Goal: Task Accomplishment & Management: Manage account settings

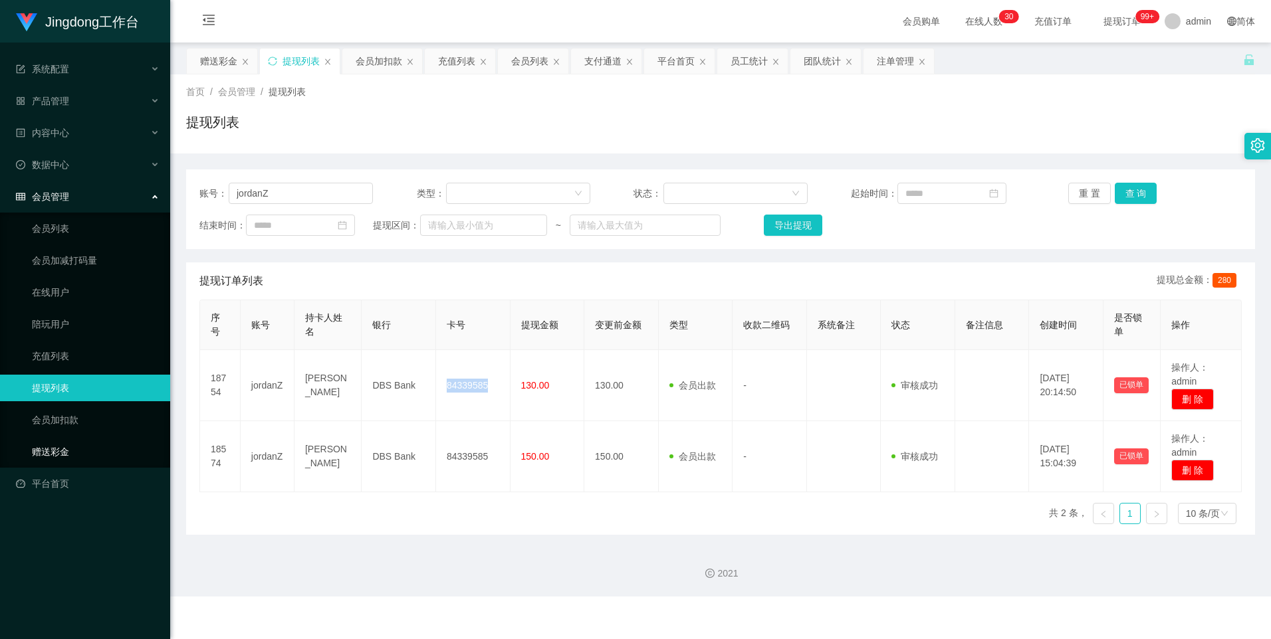
click at [114, 274] on link "赠送彩金" at bounding box center [96, 452] width 128 height 27
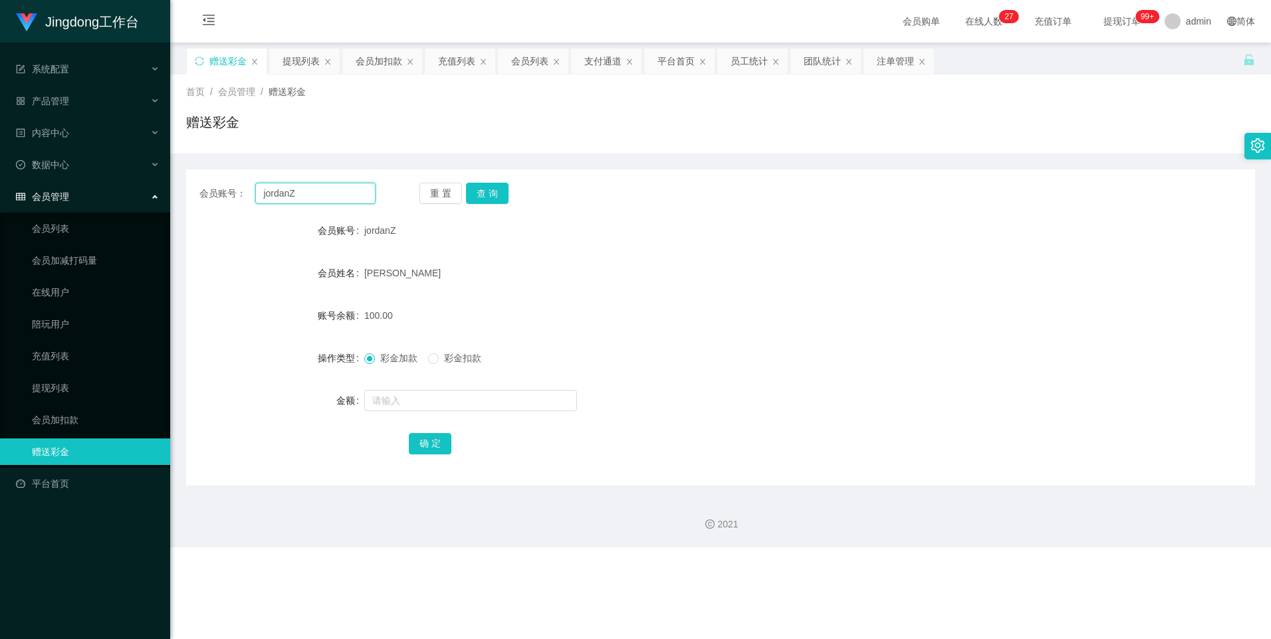
click at [294, 199] on input "jordanZ" at bounding box center [315, 193] width 120 height 21
paste input "Hshock5388"
type input "Hshock5388"
click at [407, 195] on button "查 询" at bounding box center [487, 193] width 43 height 21
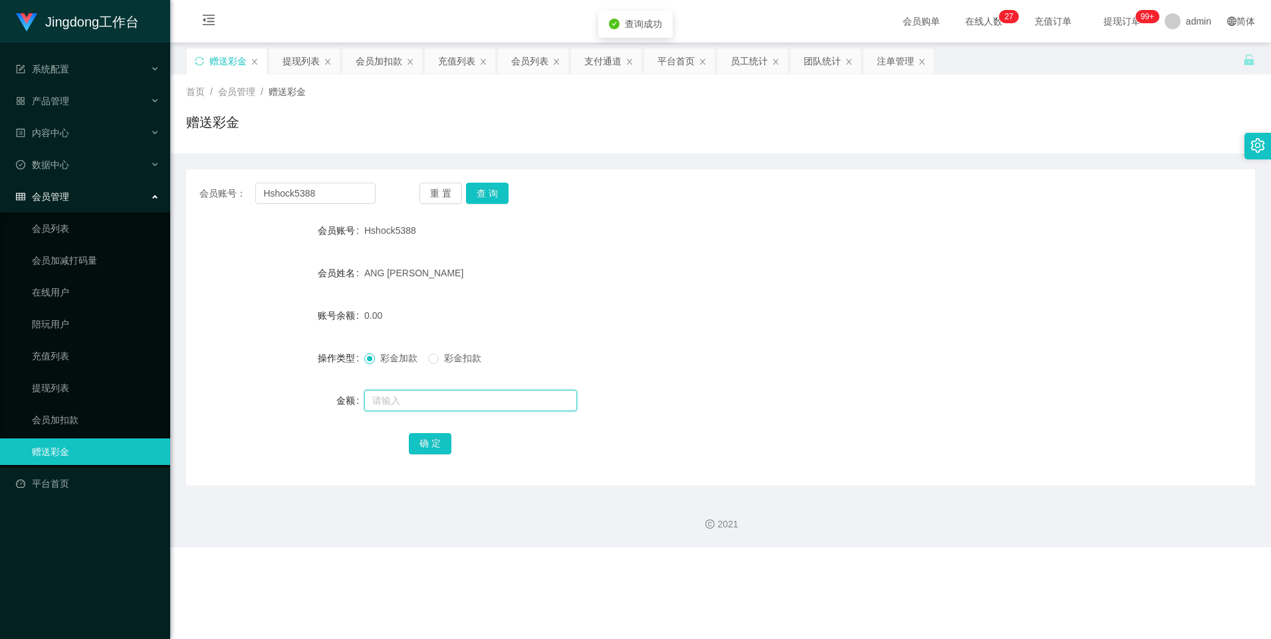
click at [407, 274] on input "text" at bounding box center [470, 400] width 213 height 21
type input "100"
drag, startPoint x: 431, startPoint y: 444, endPoint x: 438, endPoint y: 442, distance: 7.6
click at [407, 274] on button "确 定" at bounding box center [430, 443] width 43 height 21
click at [318, 191] on input "Hshock5388" at bounding box center [315, 193] width 120 height 21
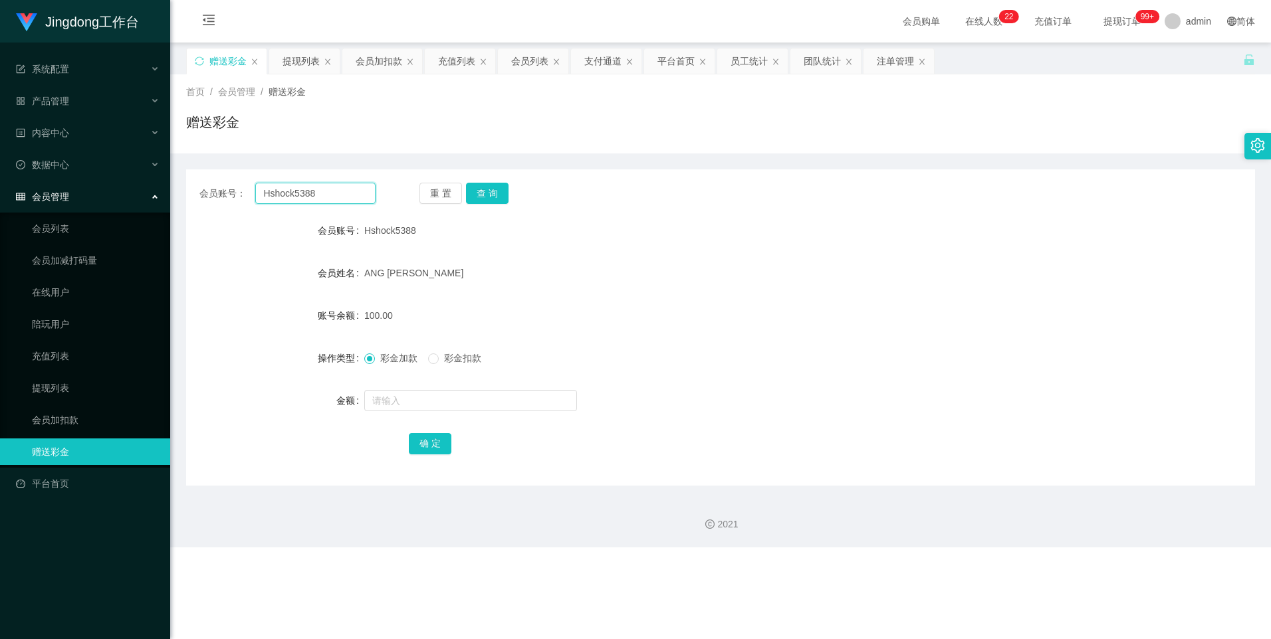
click at [318, 191] on input "Hshock5388" at bounding box center [315, 193] width 120 height 21
paste input "Liew9"
type input "Liew98"
click at [407, 185] on button "查 询" at bounding box center [487, 193] width 43 height 21
click at [75, 98] on div "产品管理" at bounding box center [85, 101] width 170 height 27
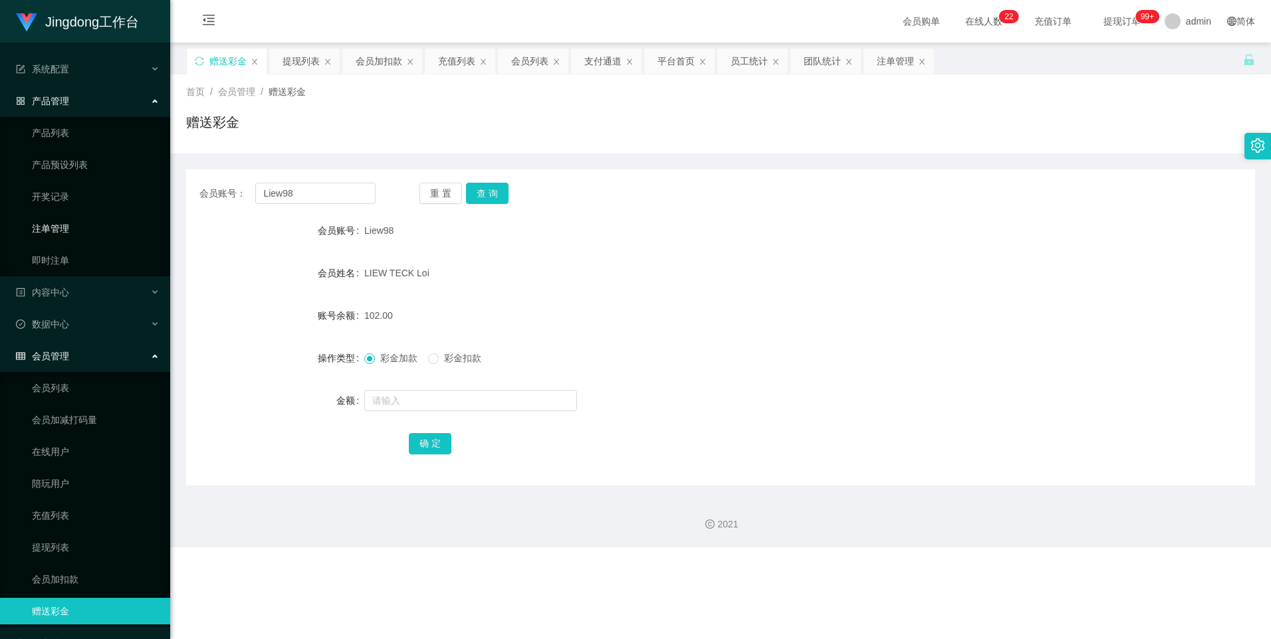
click at [74, 226] on link "注单管理" at bounding box center [96, 228] width 128 height 27
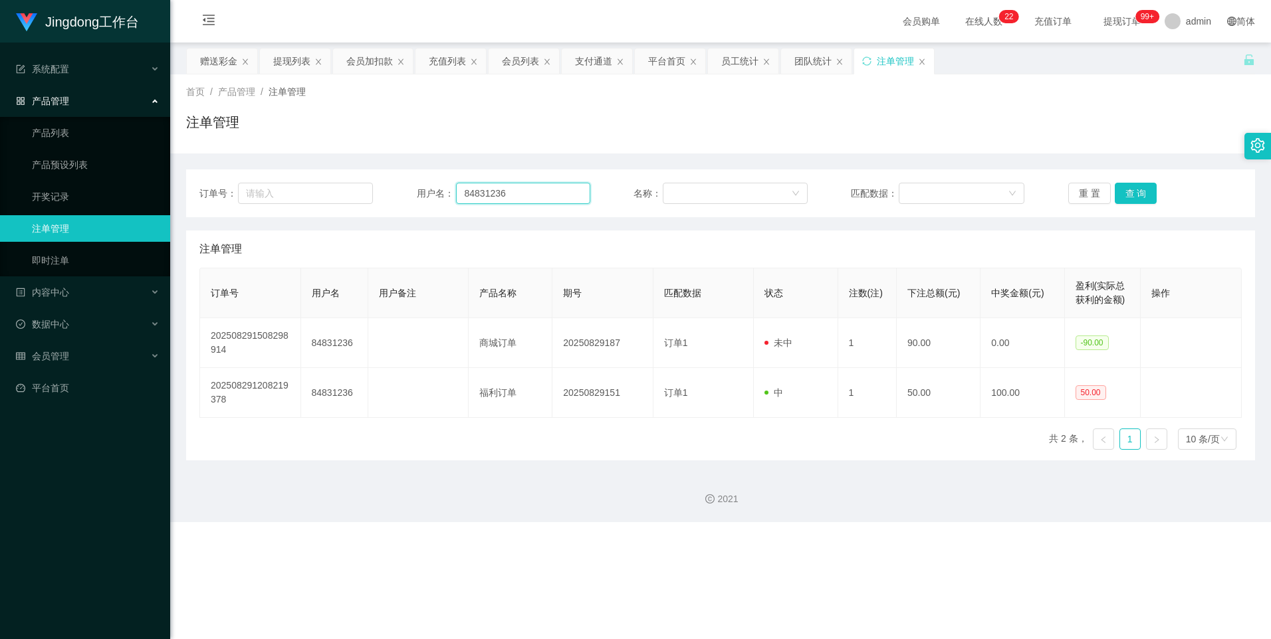
click at [407, 197] on input "84831236" at bounding box center [523, 193] width 134 height 21
drag, startPoint x: 496, startPoint y: 197, endPoint x: 556, endPoint y: 189, distance: 60.9
click at [407, 197] on input "84831236" at bounding box center [523, 193] width 134 height 21
paste input "Liew98"
type input "Liew98"
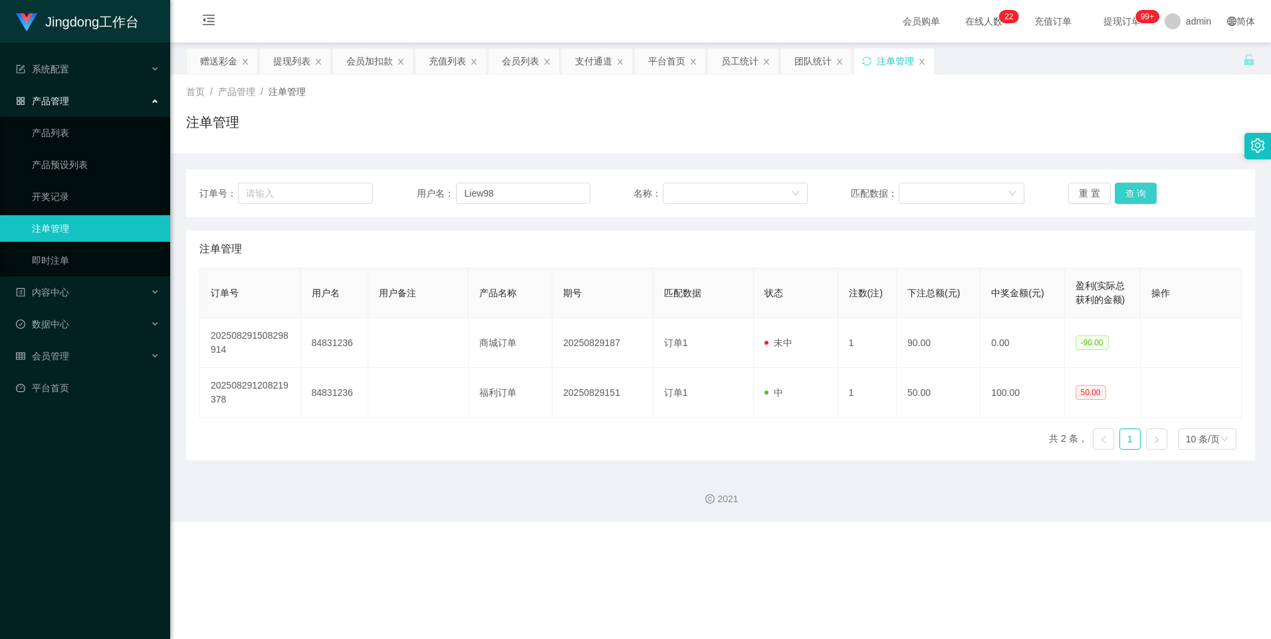
click at [407, 191] on button "查 询" at bounding box center [1136, 193] width 43 height 21
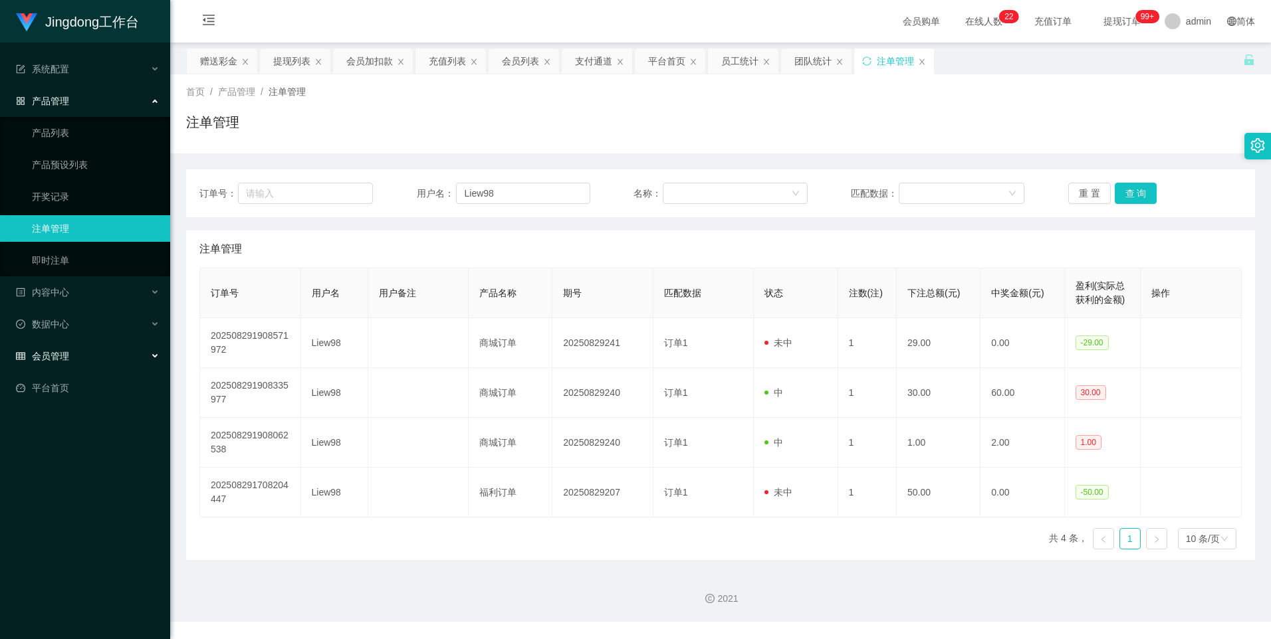
click at [84, 274] on div "会员管理" at bounding box center [85, 356] width 170 height 27
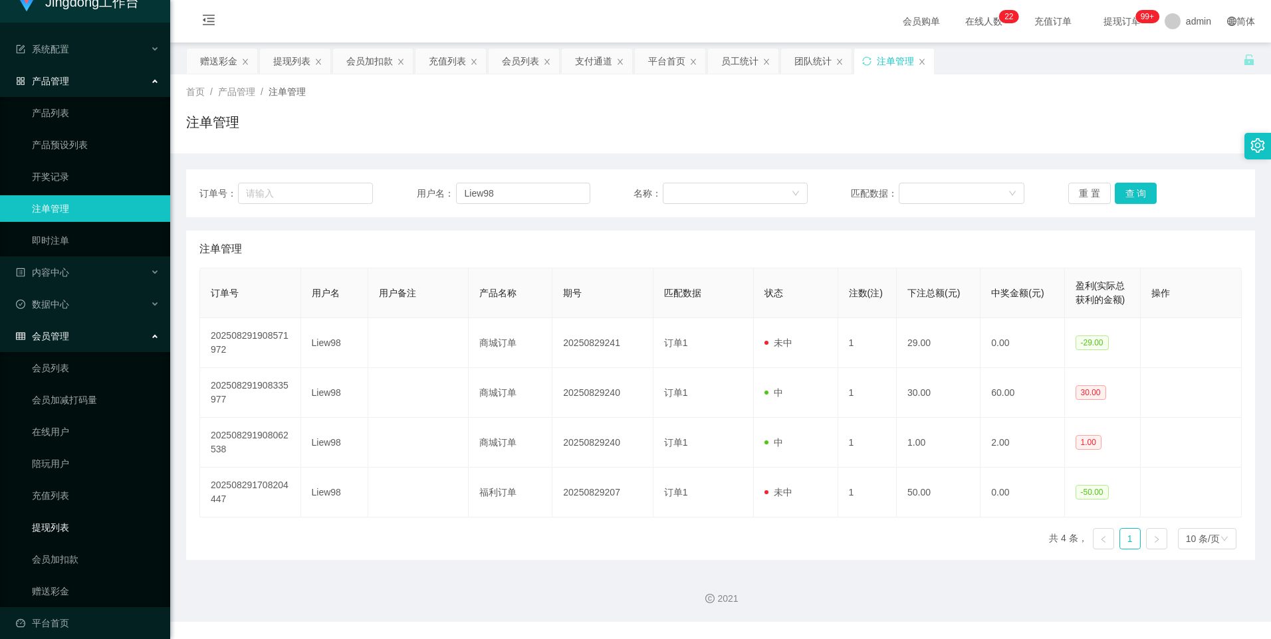
scroll to position [31, 0]
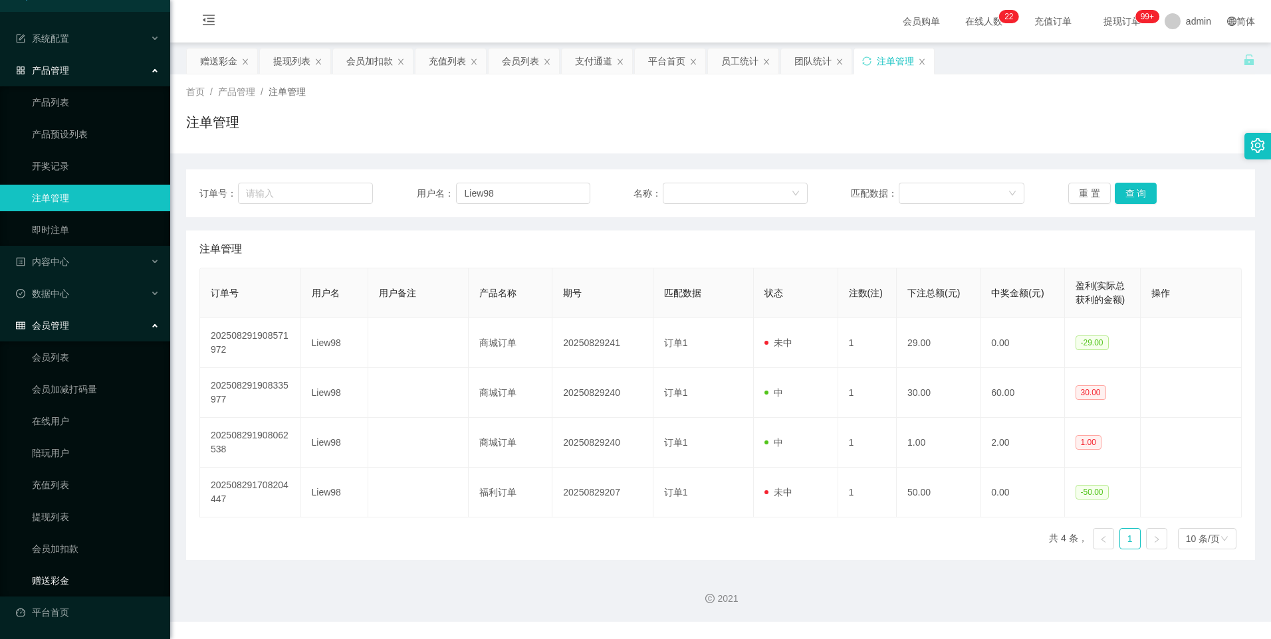
drag, startPoint x: 67, startPoint y: 578, endPoint x: 88, endPoint y: 568, distance: 22.9
click at [67, 274] on link "赠送彩金" at bounding box center [96, 581] width 128 height 27
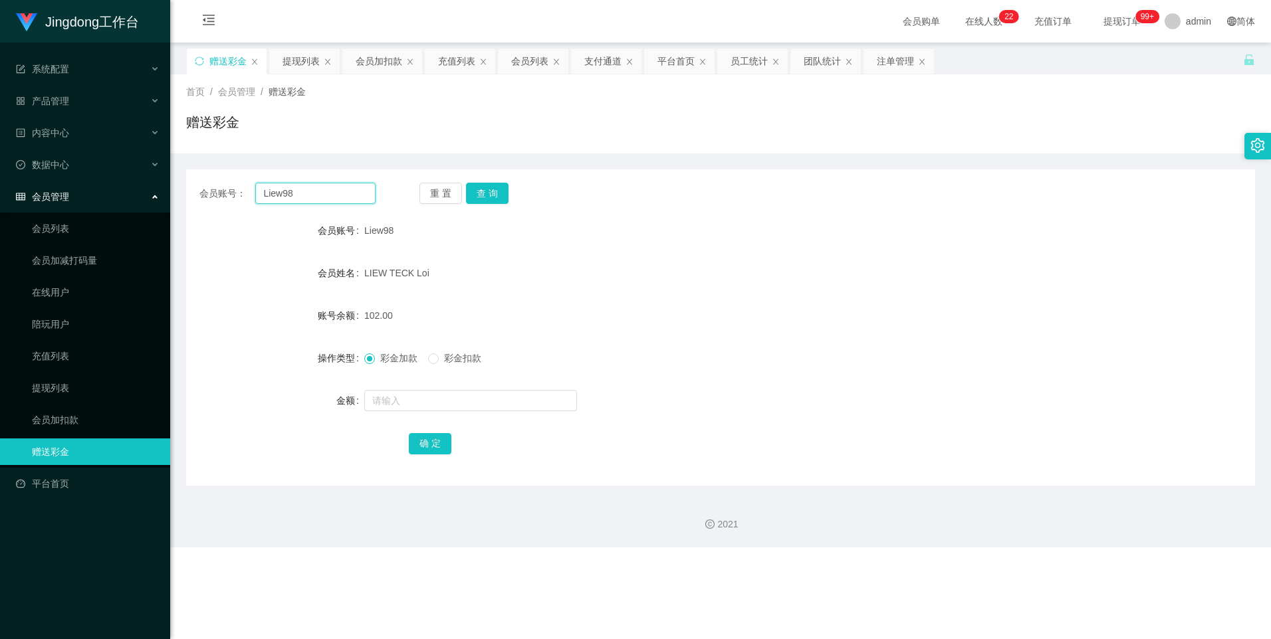
click at [303, 195] on input "Liew98" at bounding box center [315, 193] width 120 height 21
drag, startPoint x: 497, startPoint y: 189, endPoint x: 488, endPoint y: 223, distance: 35.0
click at [407, 189] on button "查 询" at bounding box center [487, 193] width 43 height 21
click at [394, 274] on input "text" at bounding box center [470, 400] width 213 height 21
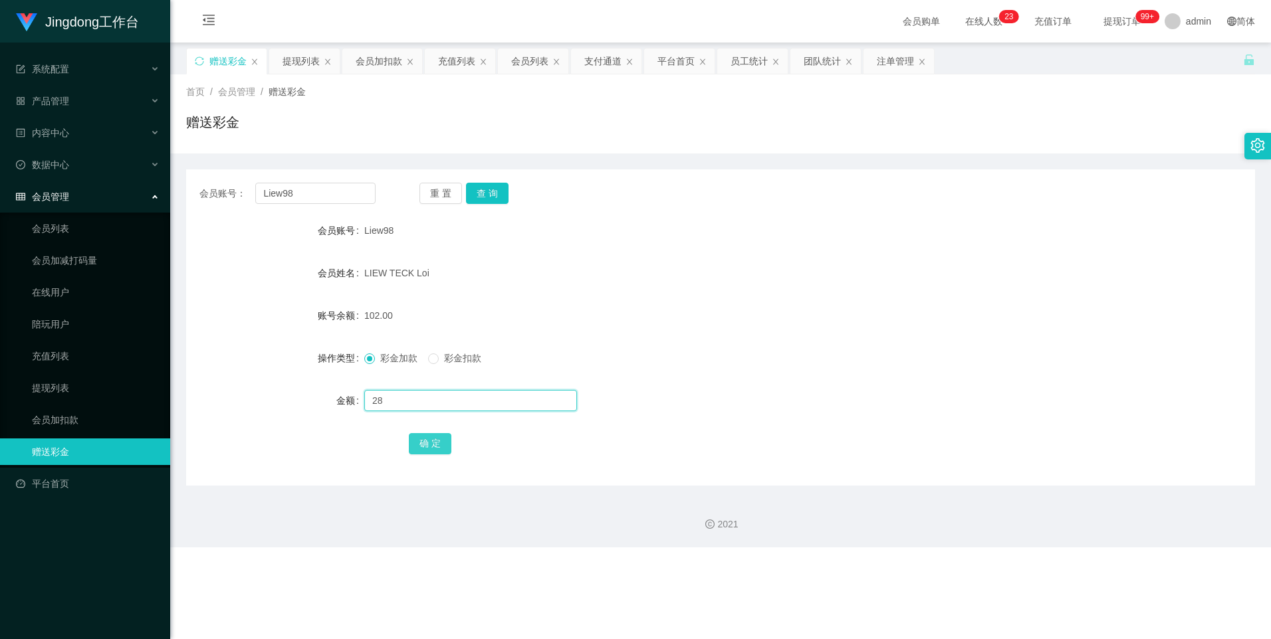
type input "28"
click at [407, 274] on button "确 定" at bounding box center [430, 443] width 43 height 21
click at [292, 189] on input "Liew98" at bounding box center [315, 193] width 120 height 21
paste input "22275"
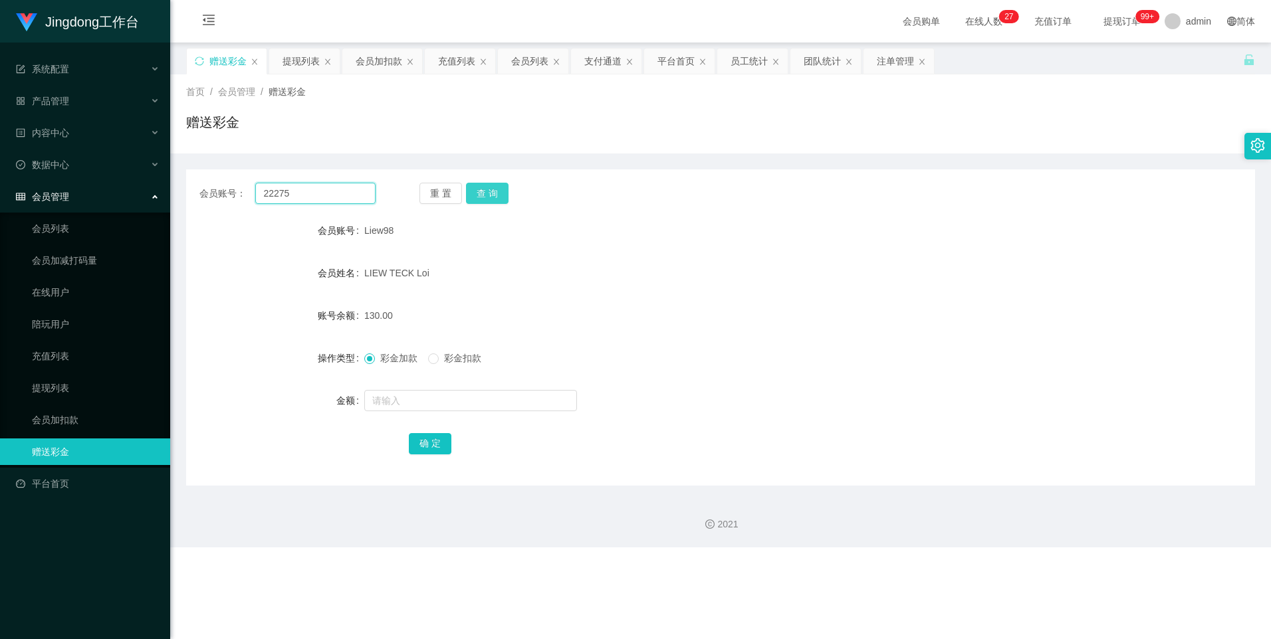
type input "22275"
click at [407, 185] on button "查 询" at bounding box center [487, 193] width 43 height 21
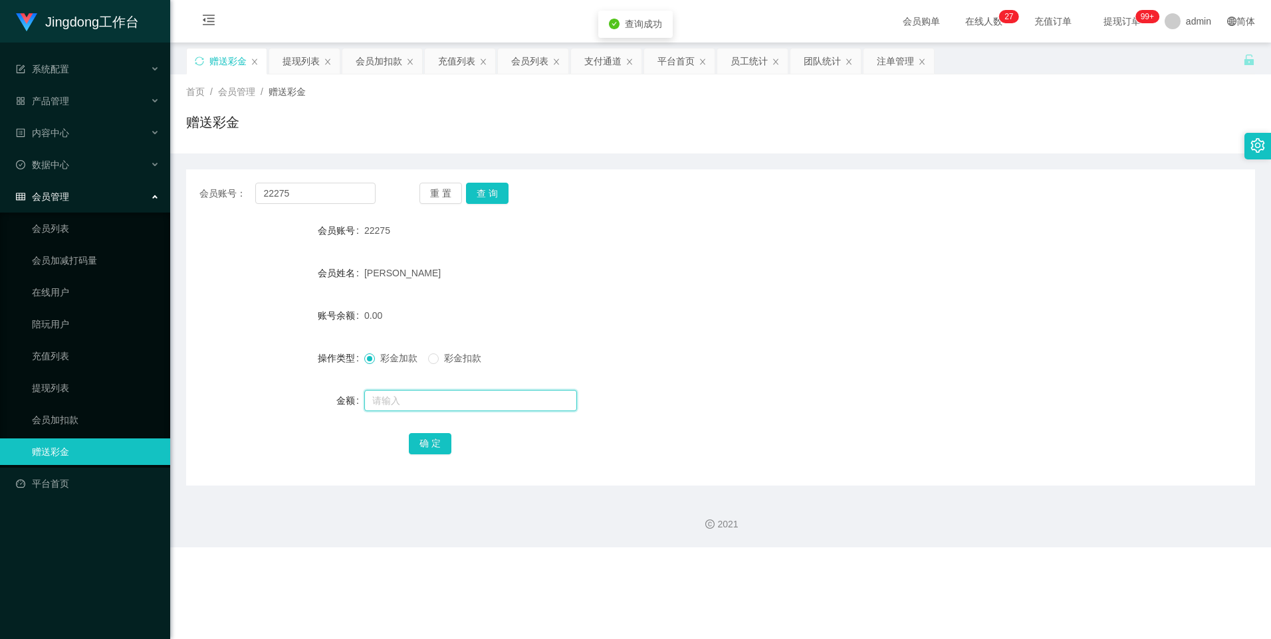
click at [407, 274] on input "text" at bounding box center [470, 400] width 213 height 21
type input "300"
click at [407, 274] on button "确 定" at bounding box center [430, 443] width 43 height 21
click at [308, 193] on input "22275" at bounding box center [315, 193] width 120 height 21
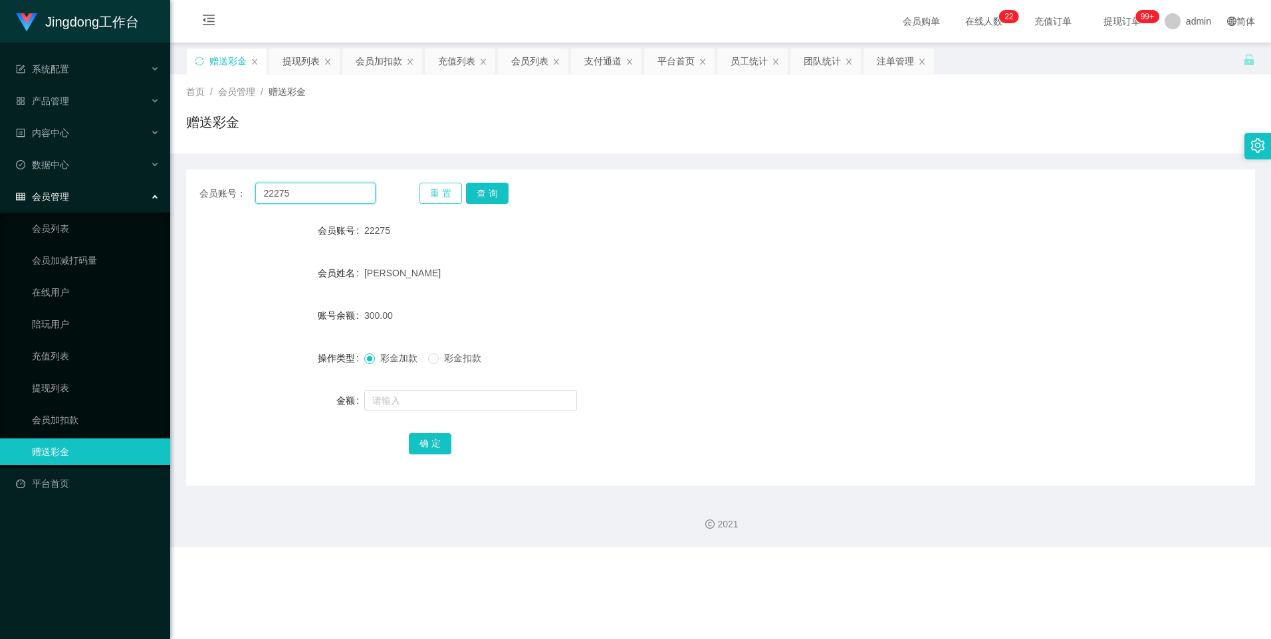
paste input "Liew98"
type input "Liew98"
click at [407, 189] on button "查 询" at bounding box center [487, 193] width 43 height 21
drag, startPoint x: 71, startPoint y: 385, endPoint x: 85, endPoint y: 381, distance: 14.5
click at [71, 274] on link "提现列表" at bounding box center [96, 388] width 128 height 27
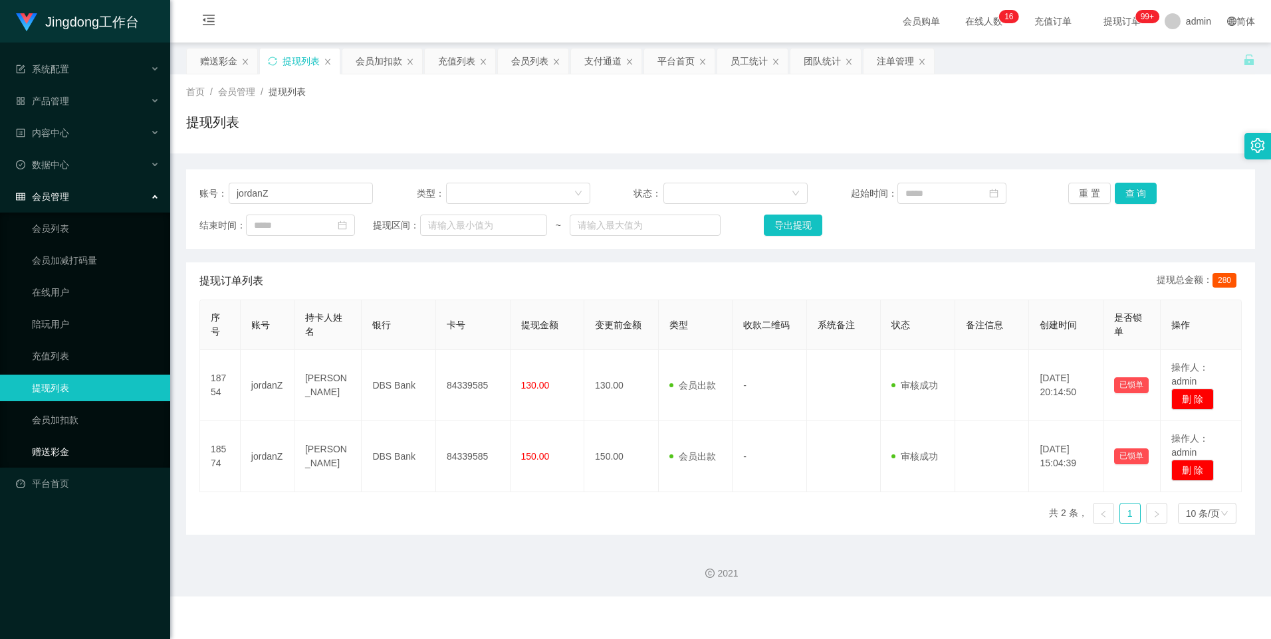
click at [68, 274] on link "赠送彩金" at bounding box center [96, 452] width 128 height 27
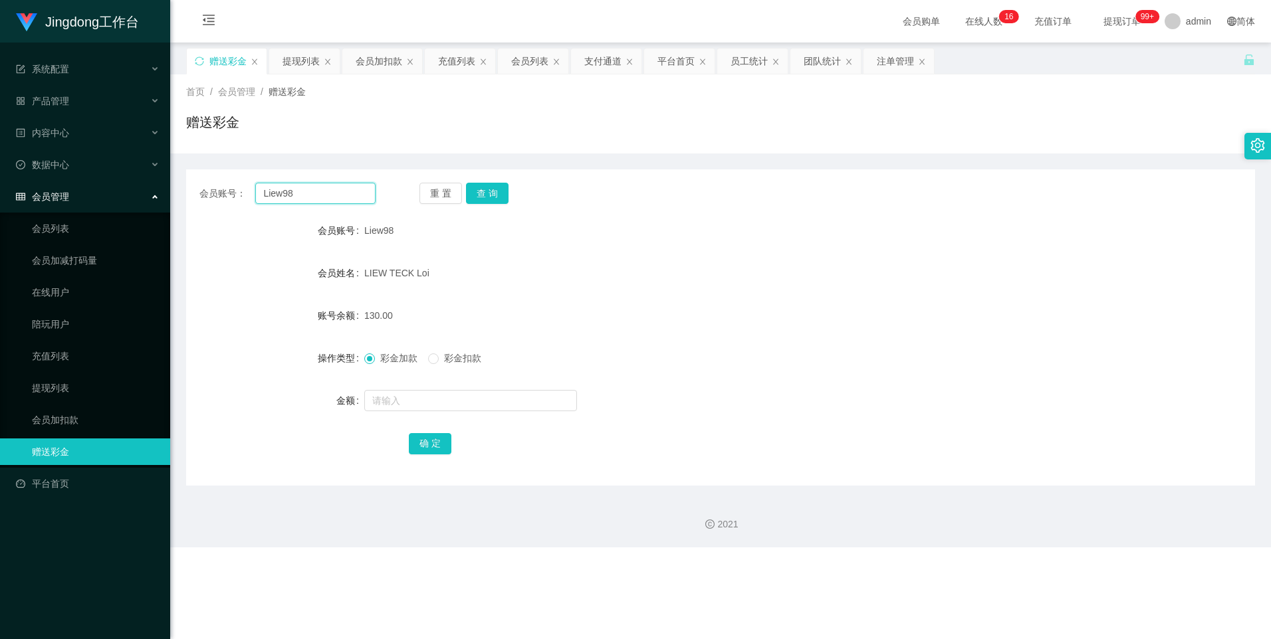
click at [287, 191] on input "Liew98" at bounding box center [315, 193] width 120 height 21
click at [72, 274] on ul "会员列表 会员加减打码量 在线用户 陪玩用户 充值列表 提现列表 会员加扣款 赠送彩金" at bounding box center [85, 340] width 170 height 255
click at [69, 274] on link "提现列表" at bounding box center [96, 388] width 128 height 27
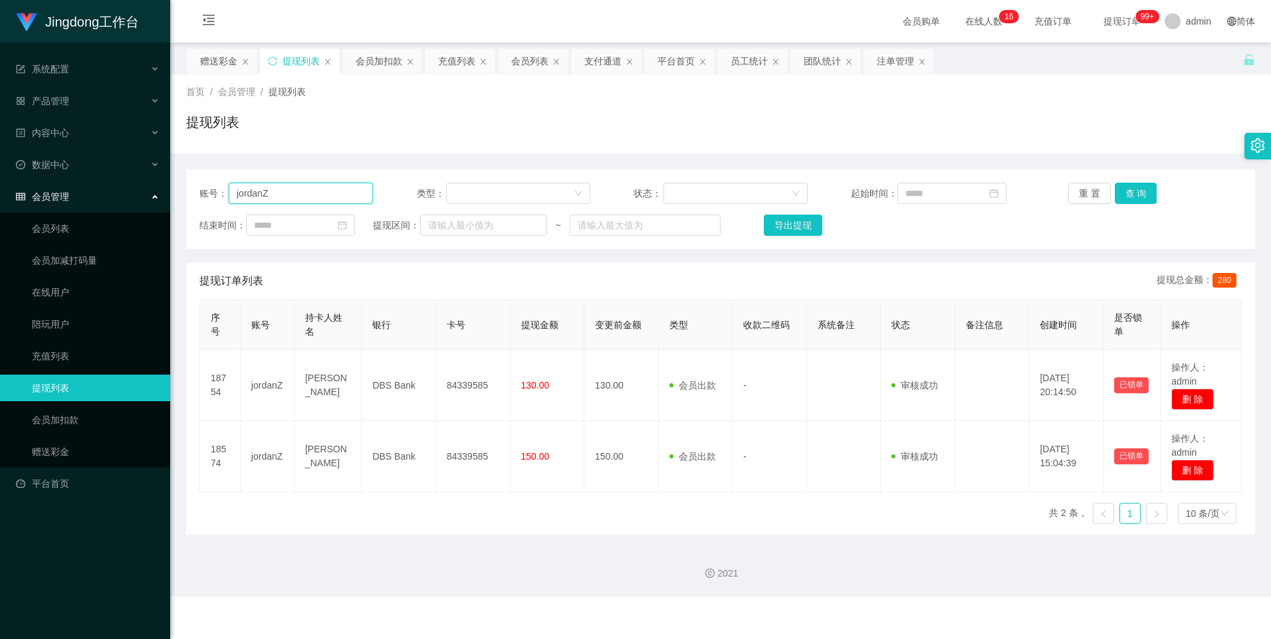
click at [258, 191] on input "jordanZ" at bounding box center [301, 193] width 144 height 21
paste input "Liew98"
type input "Liew98"
click at [407, 195] on button "查 询" at bounding box center [1136, 193] width 43 height 21
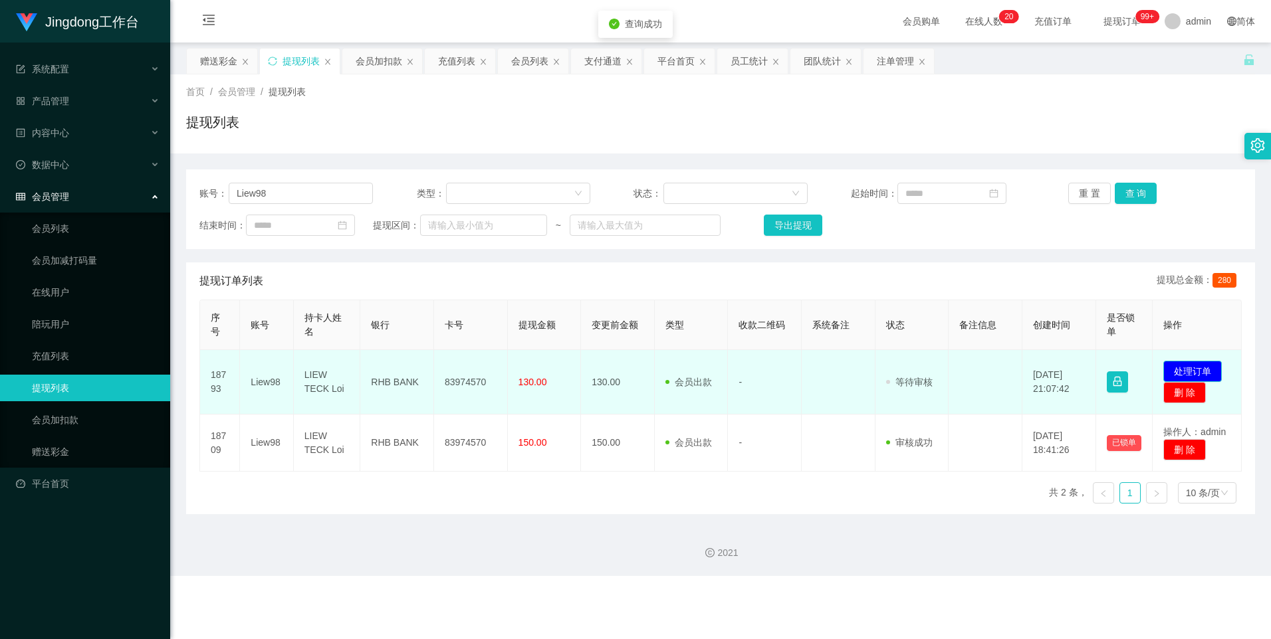
click at [407, 274] on button "处理订单" at bounding box center [1192, 371] width 58 height 21
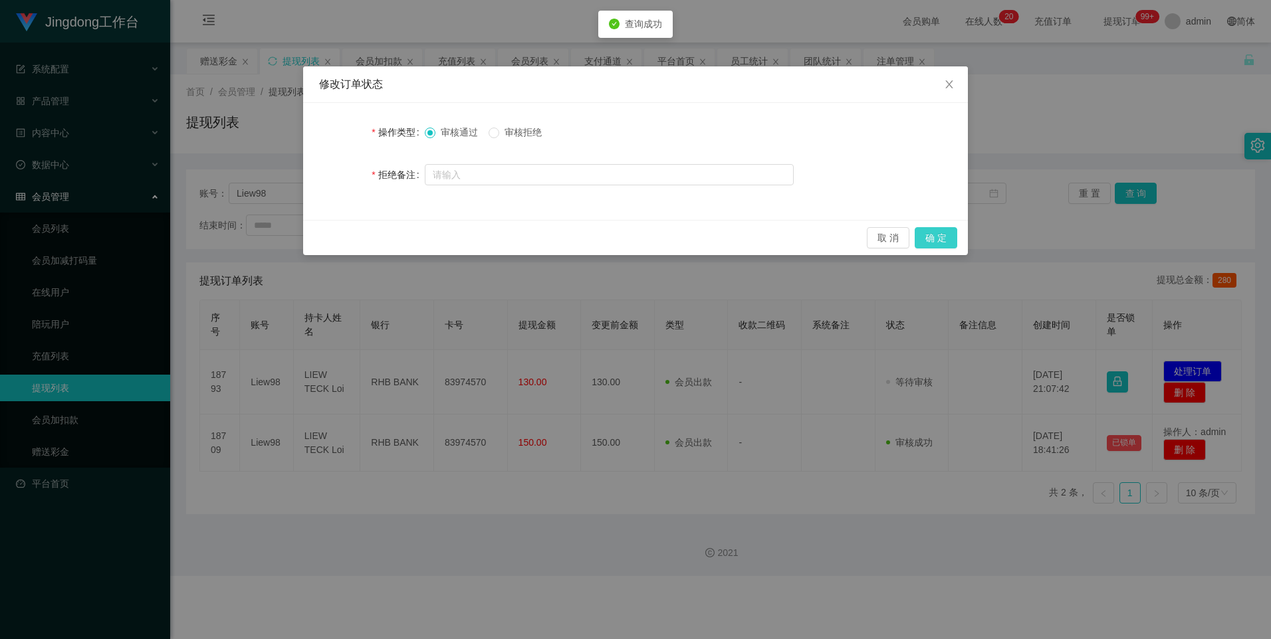
drag, startPoint x: 949, startPoint y: 234, endPoint x: 835, endPoint y: 276, distance: 121.8
click at [407, 234] on button "确 定" at bounding box center [936, 237] width 43 height 21
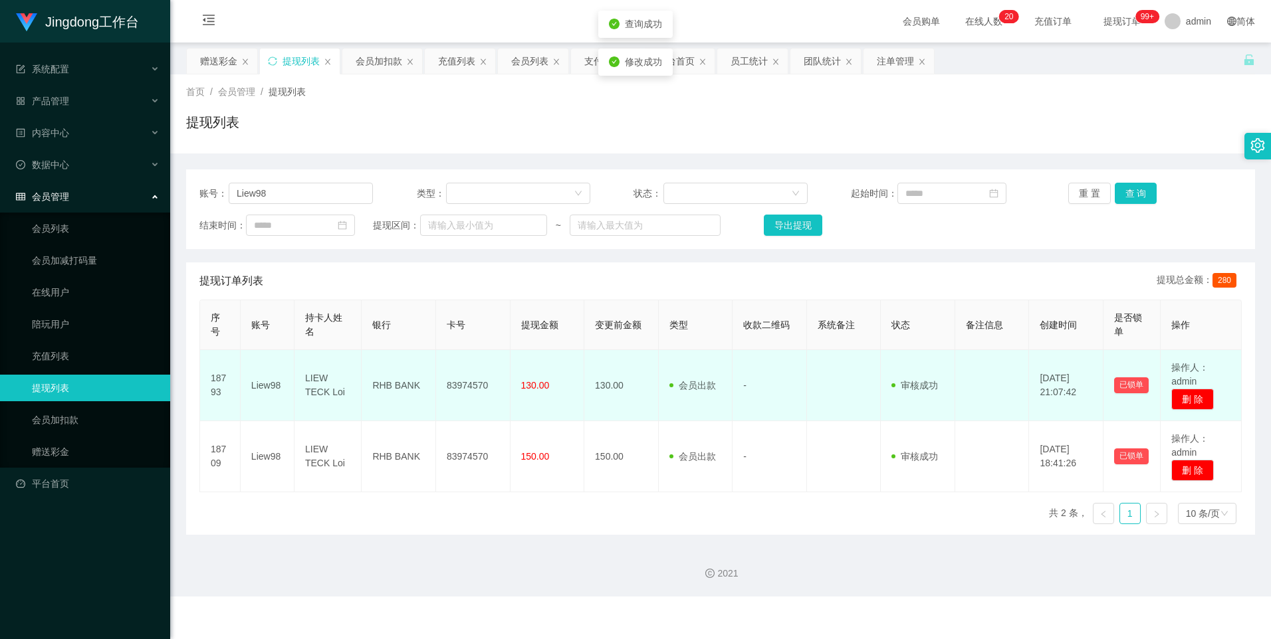
click at [407, 274] on td "83974570" at bounding box center [473, 385] width 74 height 71
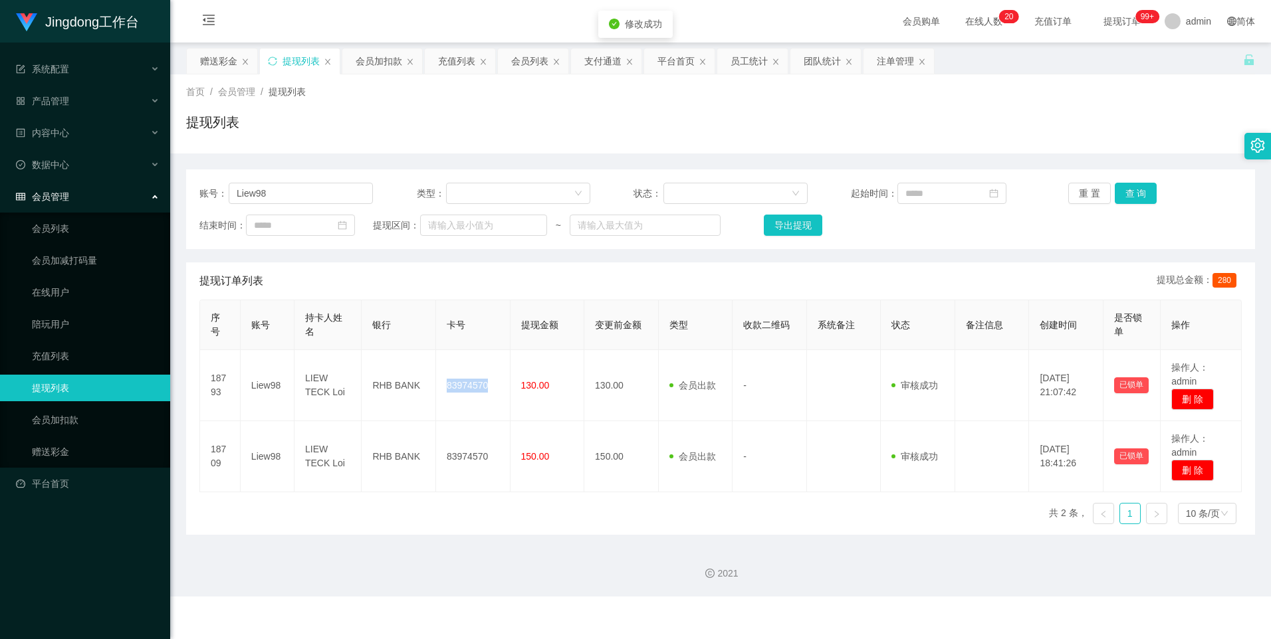
copy td "83974570"
drag, startPoint x: 80, startPoint y: 457, endPoint x: 98, endPoint y: 451, distance: 18.3
click at [81, 274] on link "赠送彩金" at bounding box center [96, 452] width 128 height 27
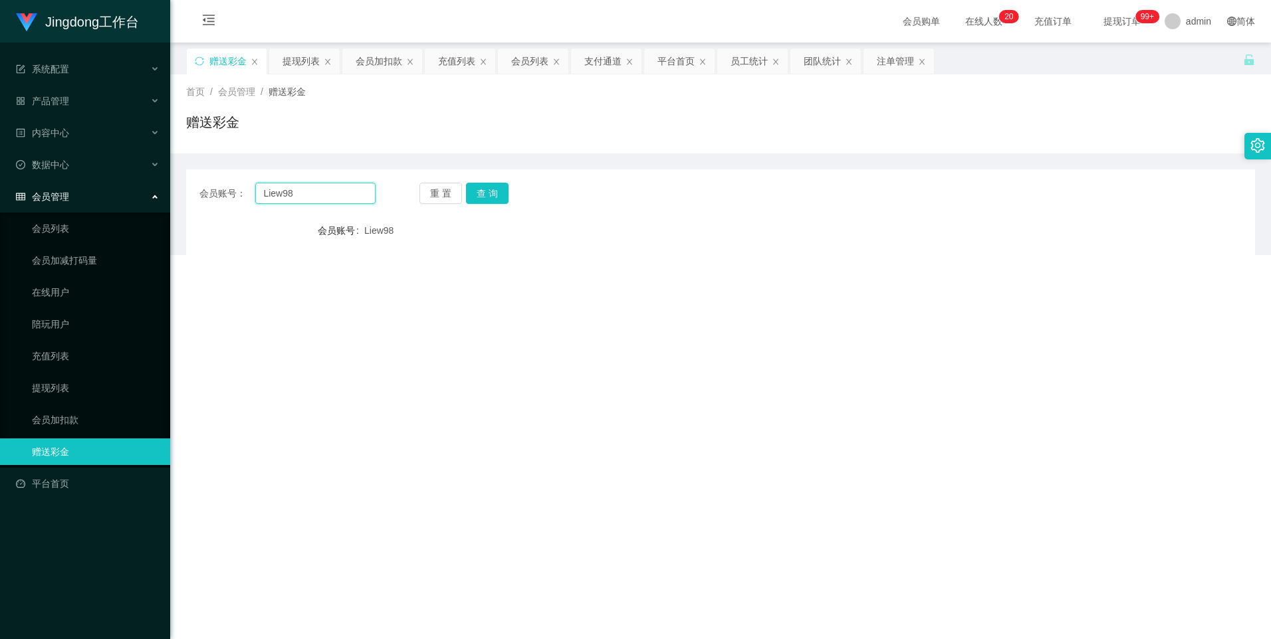
click at [325, 196] on input "Liew98" at bounding box center [315, 193] width 120 height 21
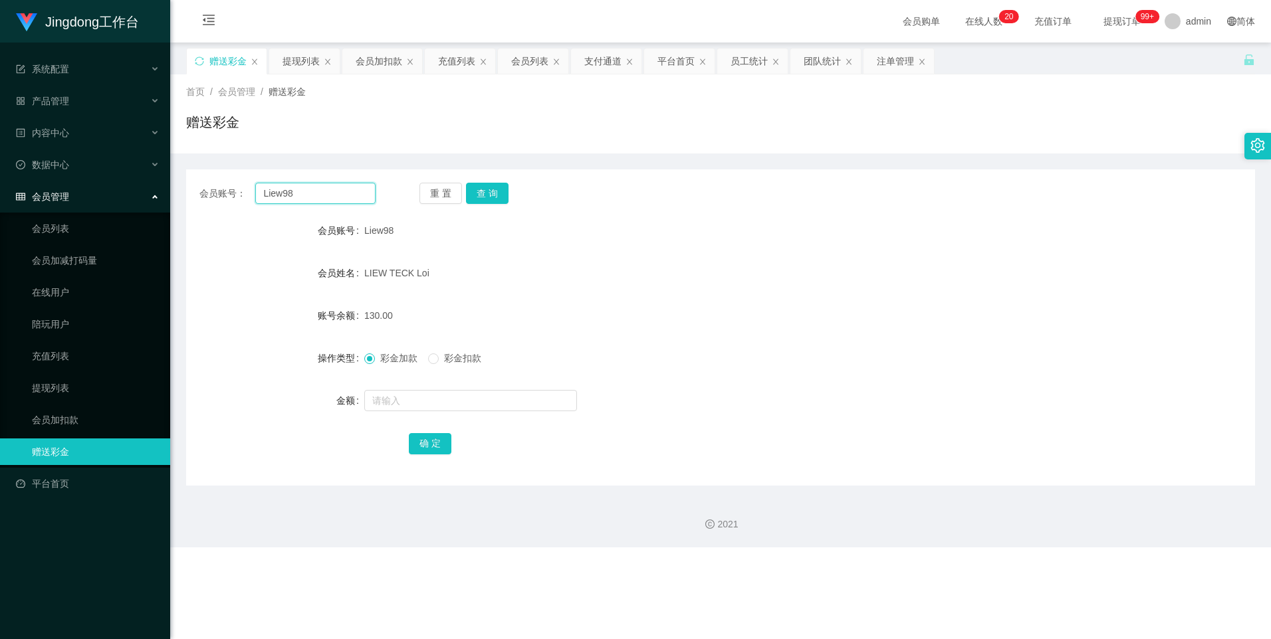
click at [325, 196] on input "Liew98" at bounding box center [315, 193] width 120 height 21
paste input "Hshock538"
type input "Hshock5388"
click at [407, 193] on button "查 询" at bounding box center [487, 193] width 43 height 21
click at [346, 209] on div "会员账号： Hshock5388 重 置 查 询 会员账号 Hshock5388 会员姓名 ANG [PERSON_NAME] 账号余额 100.00 操作类…" at bounding box center [720, 328] width 1069 height 316
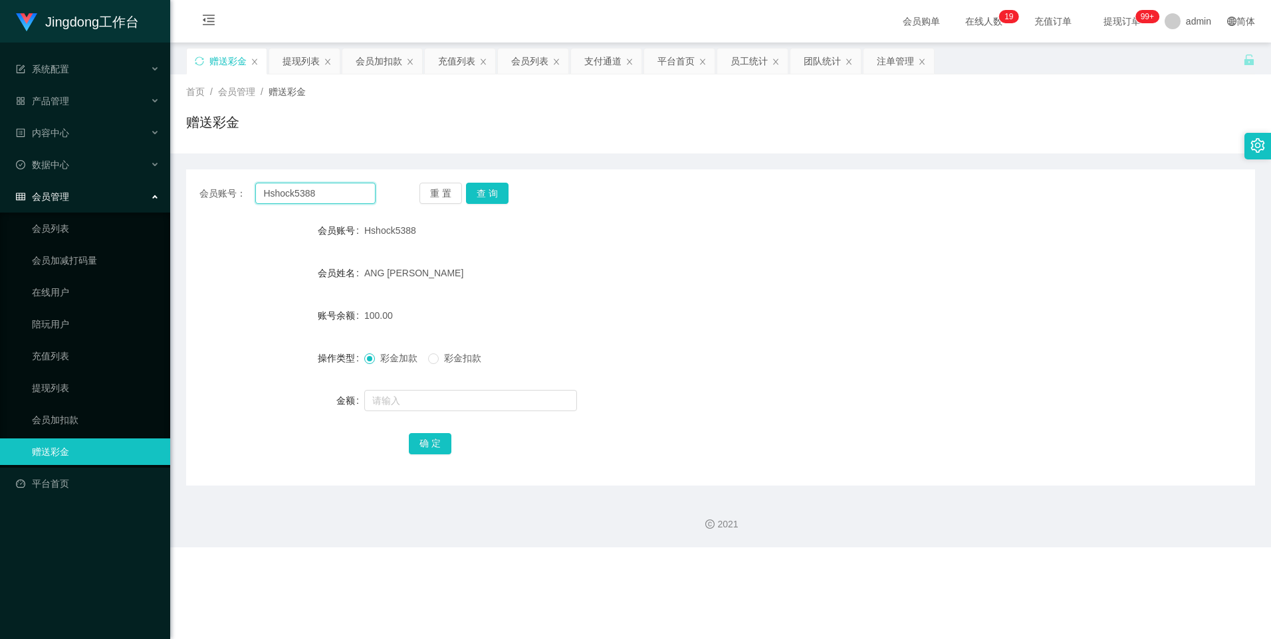
click at [341, 200] on input "Hshock5388" at bounding box center [315, 193] width 120 height 21
click at [407, 188] on button "查 询" at bounding box center [487, 193] width 43 height 21
click at [57, 274] on link "提现列表" at bounding box center [96, 388] width 128 height 27
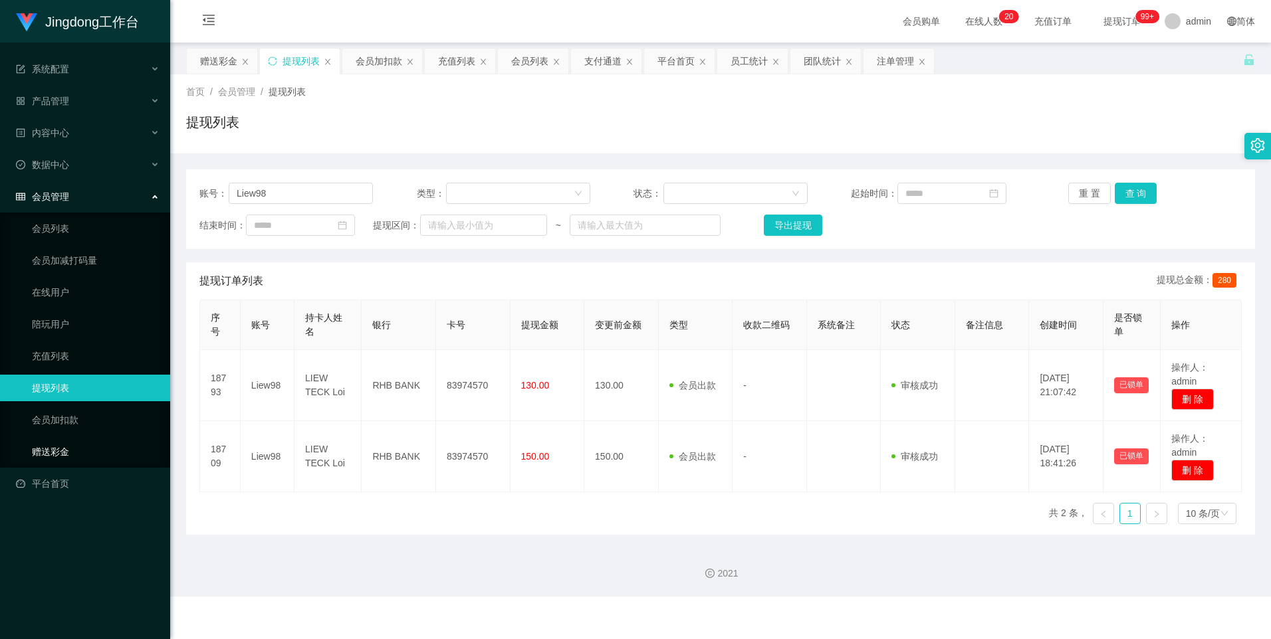
click at [75, 274] on link "赠送彩金" at bounding box center [96, 452] width 128 height 27
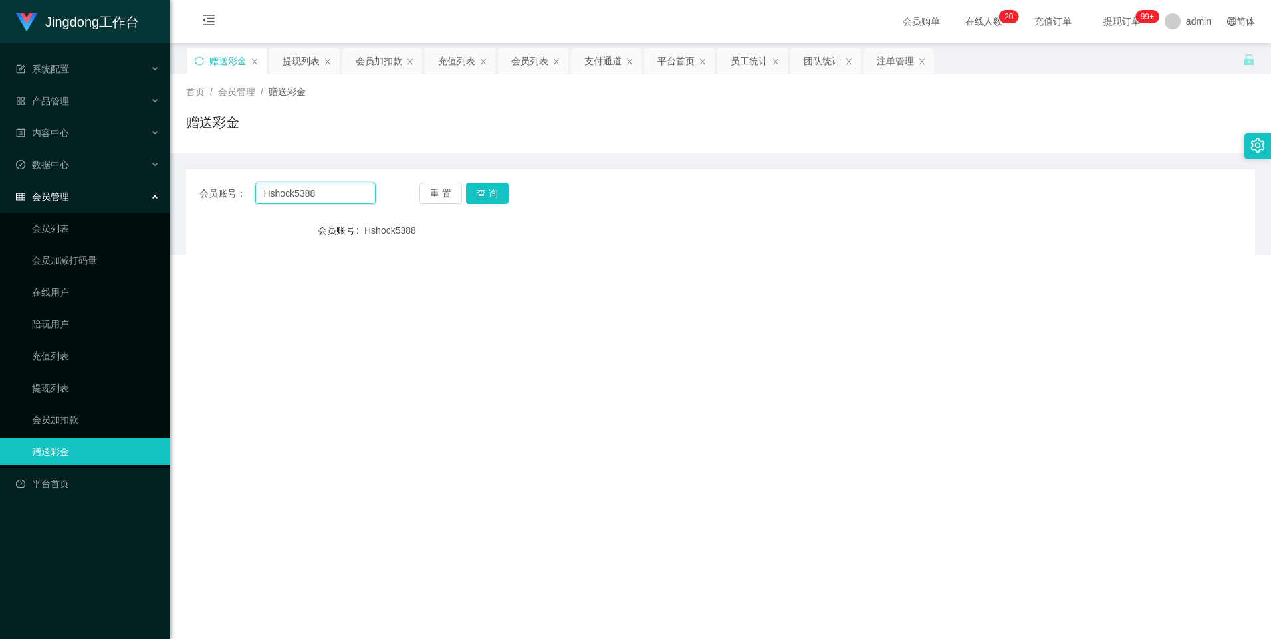
click at [295, 192] on input "Hshock5388" at bounding box center [315, 193] width 120 height 21
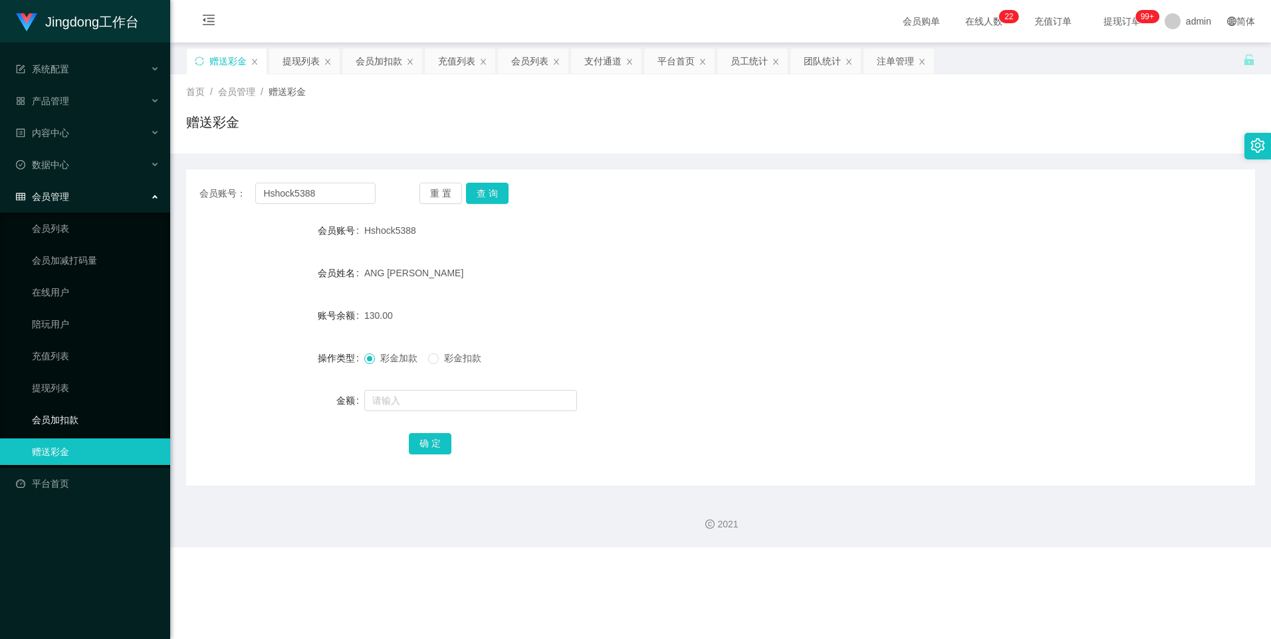
click at [101, 274] on link "会员加扣款" at bounding box center [96, 420] width 128 height 27
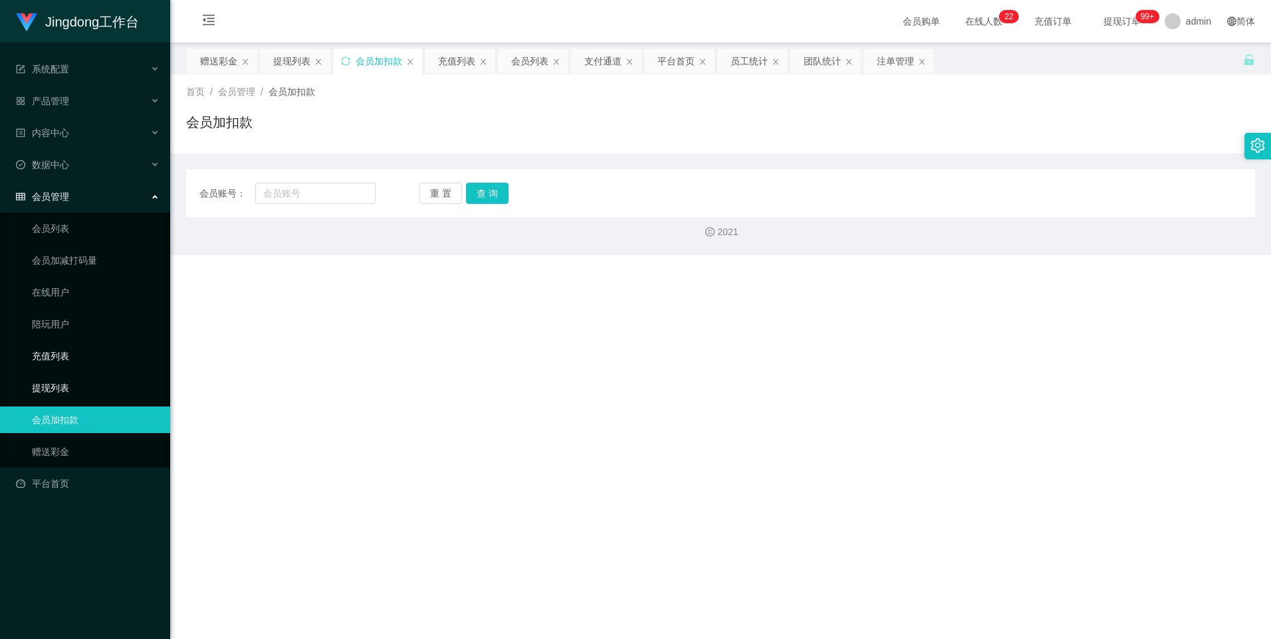
click at [74, 274] on link "提现列表" at bounding box center [96, 388] width 128 height 27
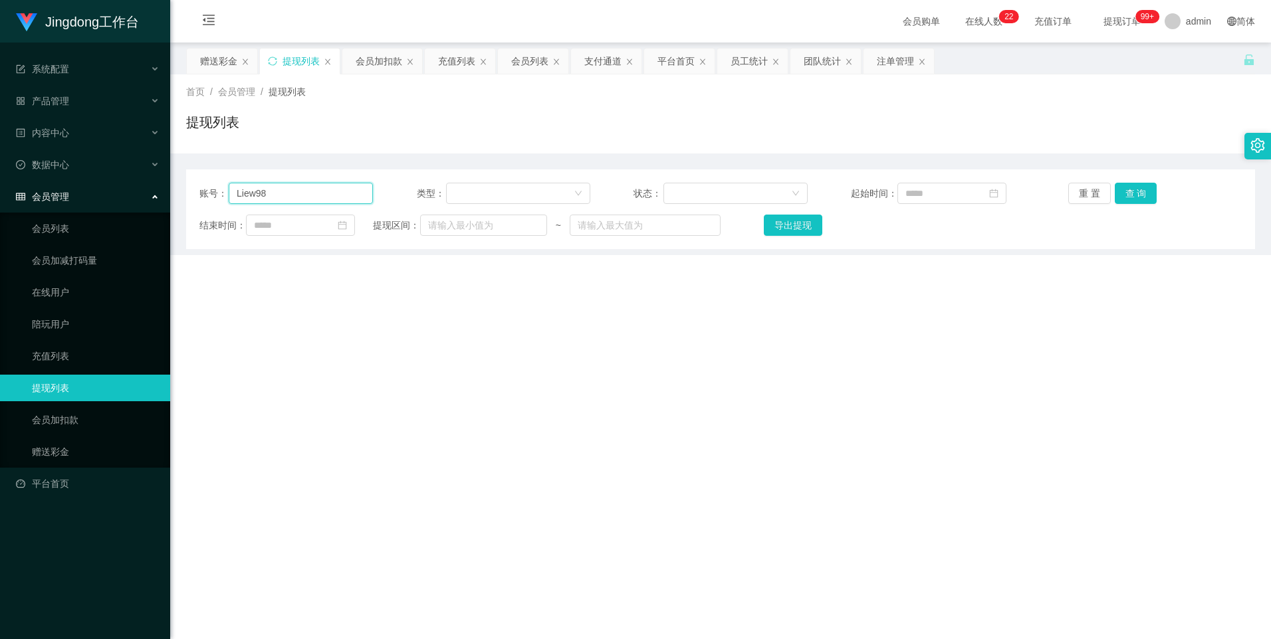
click at [300, 197] on input "Liew98" at bounding box center [301, 193] width 144 height 21
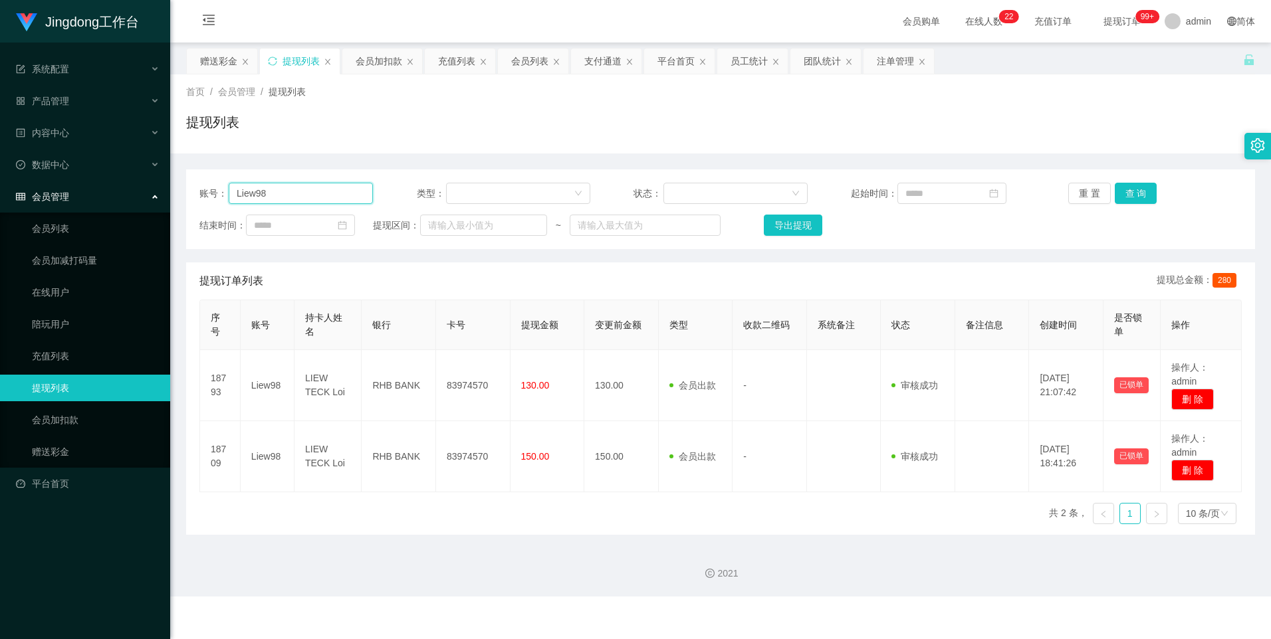
click at [300, 197] on input "Liew98" at bounding box center [301, 193] width 144 height 21
paste input "Hshock538"
click at [407, 184] on button "查 询" at bounding box center [1136, 193] width 43 height 21
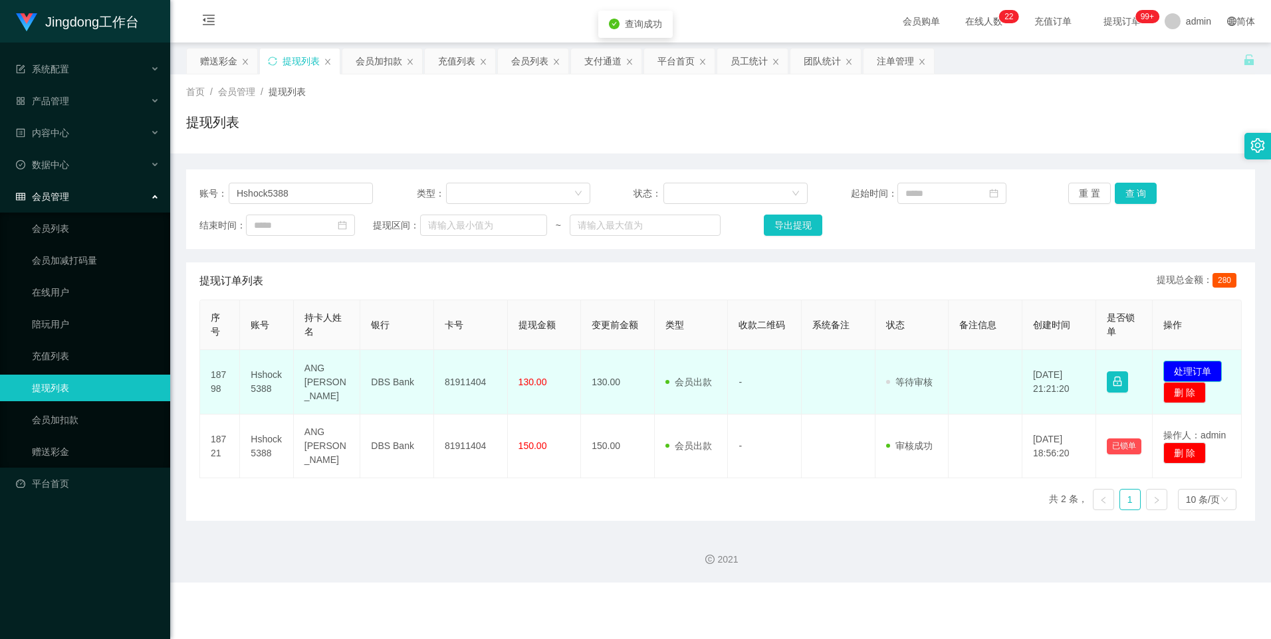
click at [407, 274] on button "处理订单" at bounding box center [1192, 371] width 58 height 21
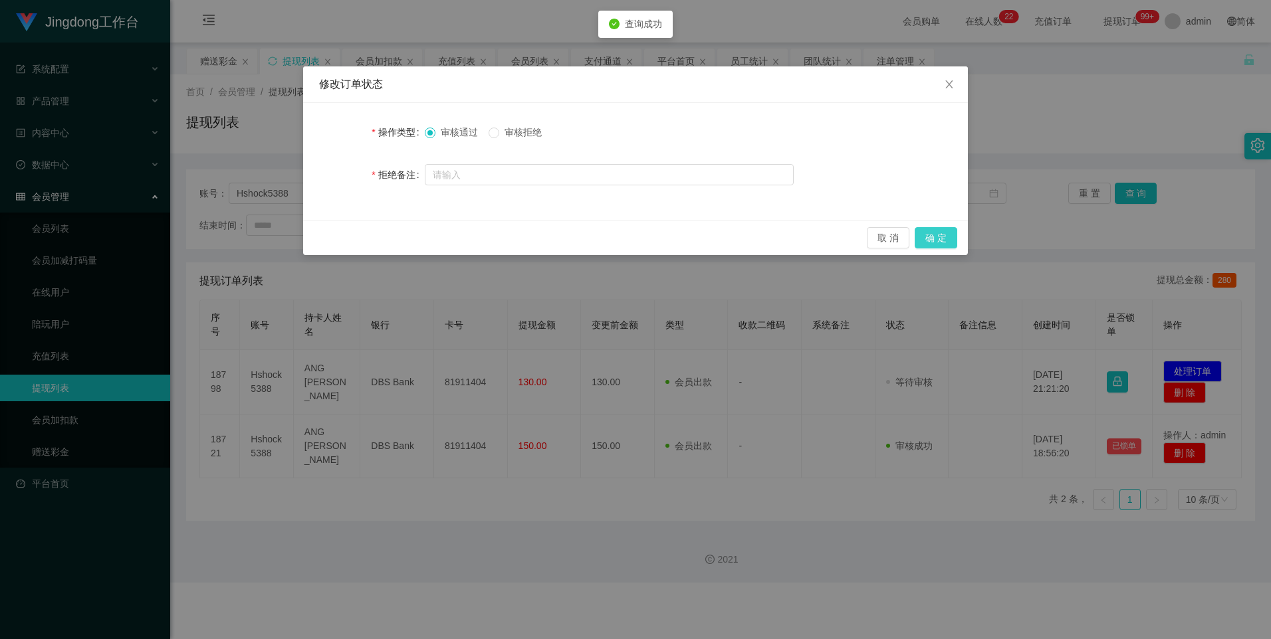
drag, startPoint x: 930, startPoint y: 233, endPoint x: 901, endPoint y: 250, distance: 33.4
click at [407, 233] on button "确 定" at bounding box center [936, 237] width 43 height 21
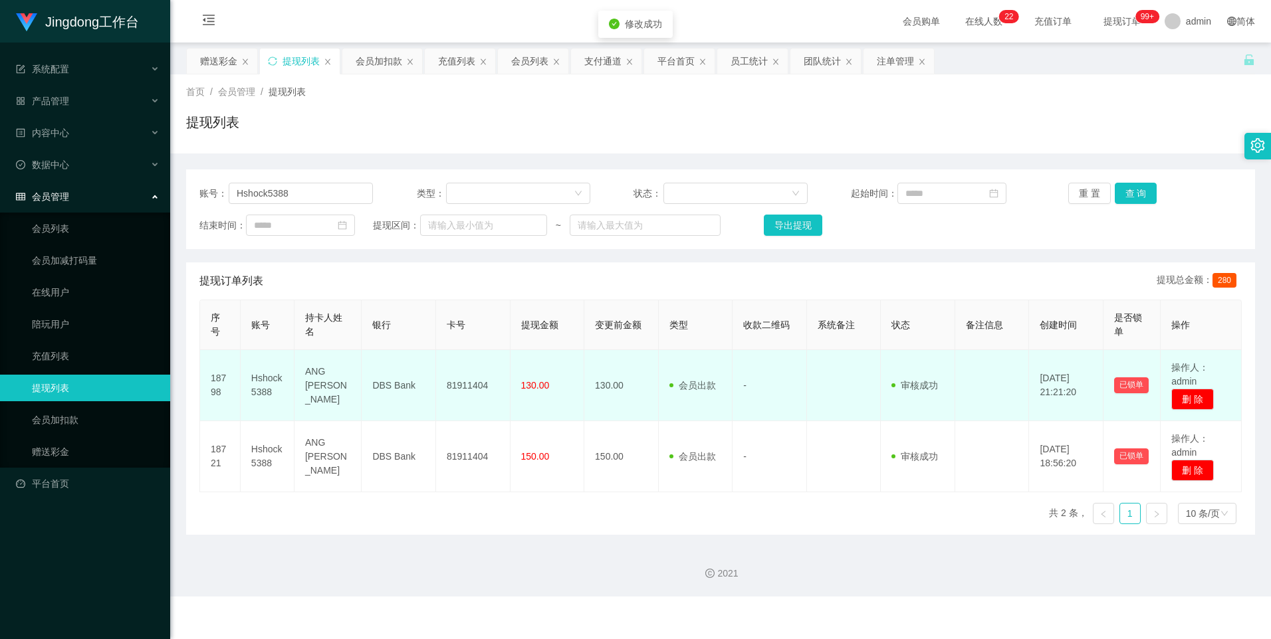
click at [407, 274] on td "81911404" at bounding box center [473, 385] width 74 height 71
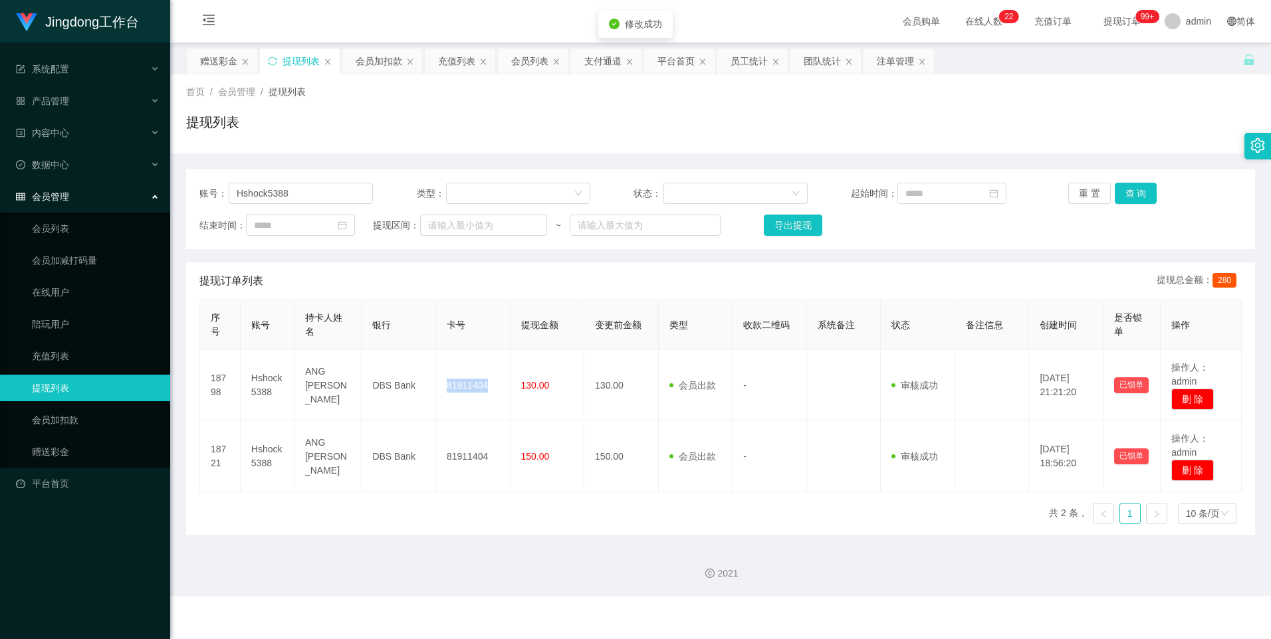
copy td "81911404"
click at [281, 192] on input "Hshock5388" at bounding box center [301, 193] width 144 height 21
paste input "22275"
type input "22275"
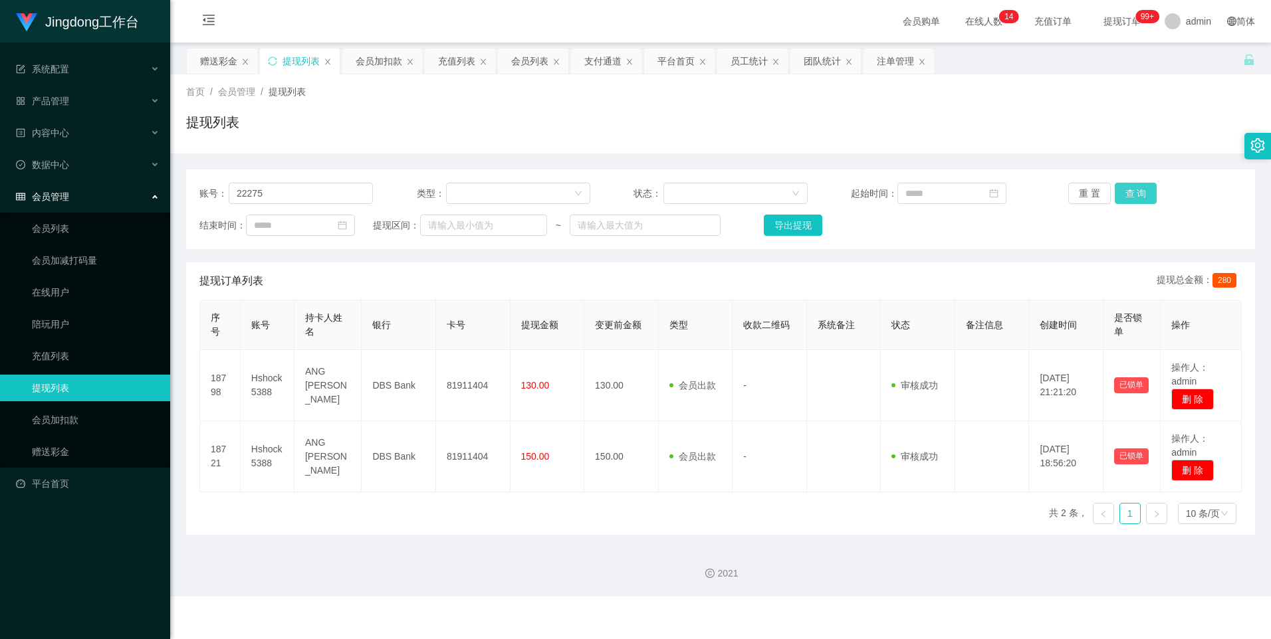
click at [407, 196] on button "查 询" at bounding box center [1136, 193] width 43 height 21
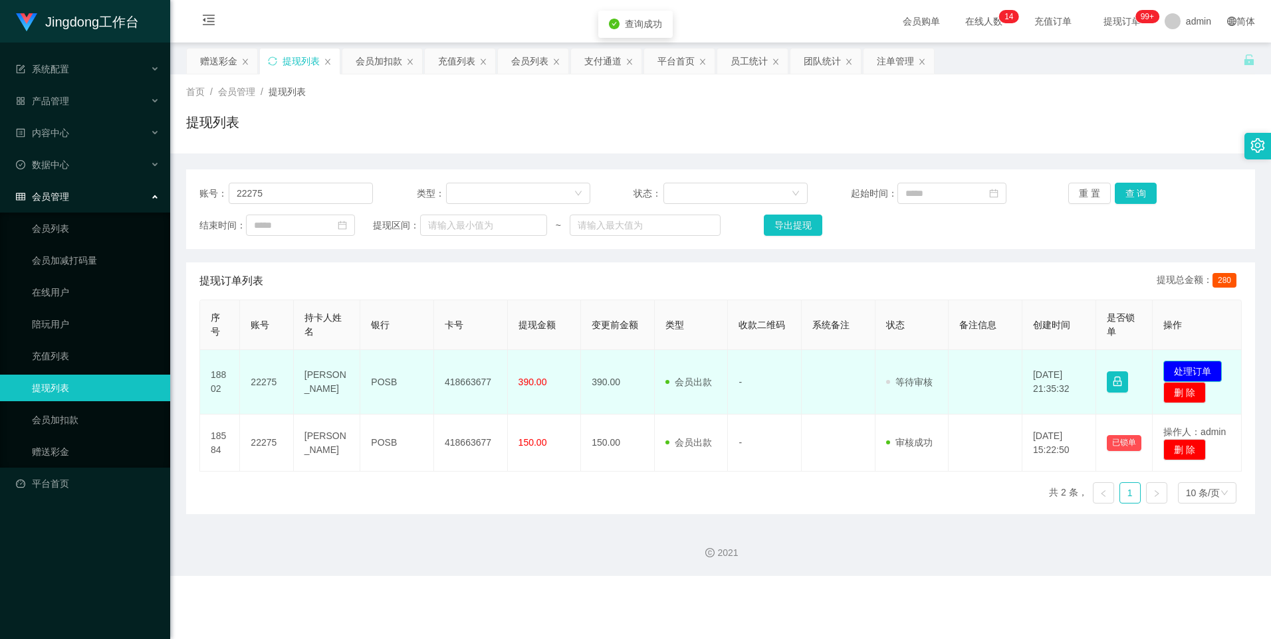
click at [407, 274] on button "处理订单" at bounding box center [1192, 371] width 58 height 21
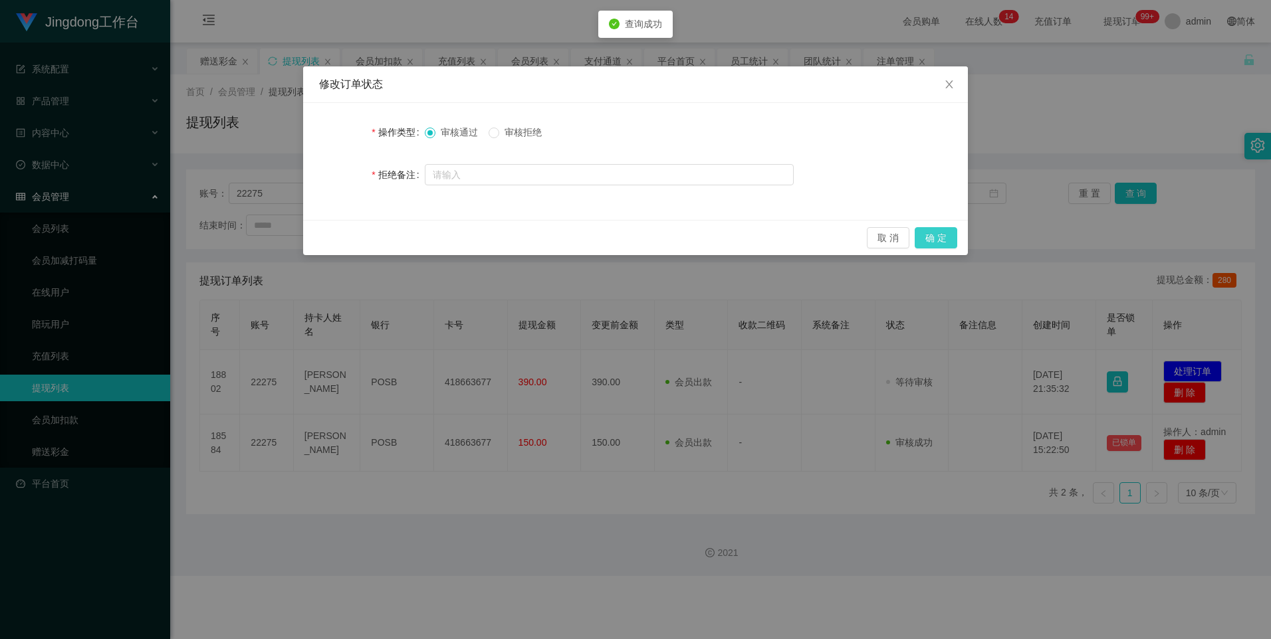
click at [407, 232] on button "确 定" at bounding box center [936, 237] width 43 height 21
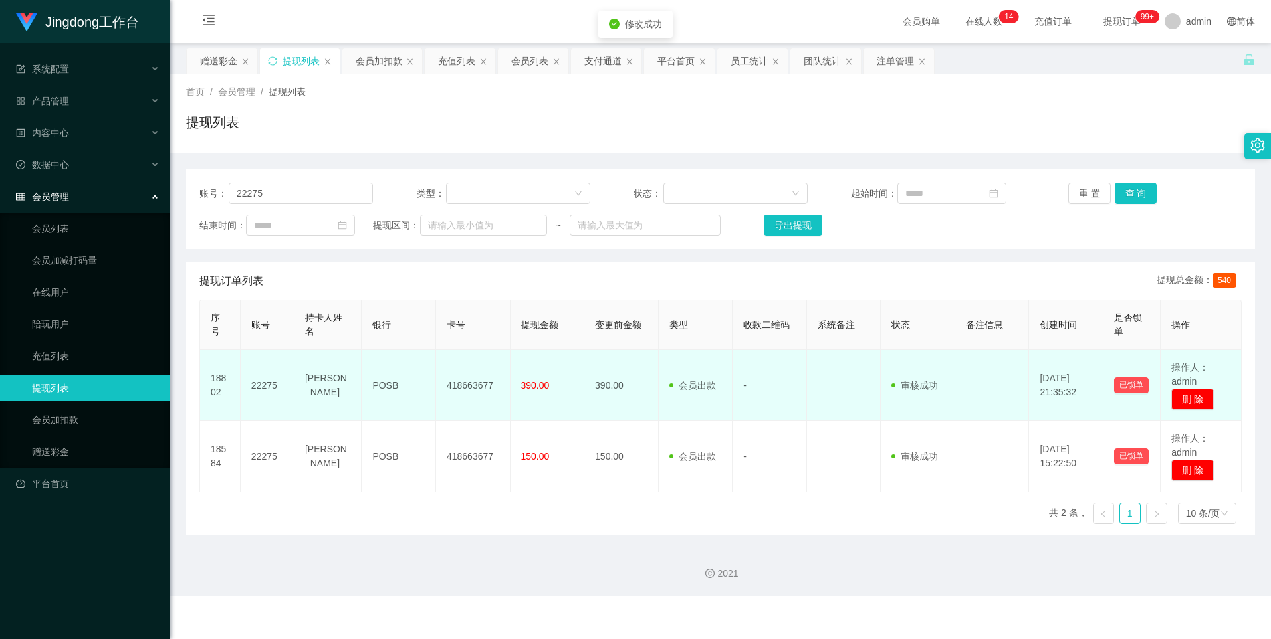
click at [407, 274] on td "418663677" at bounding box center [473, 385] width 74 height 71
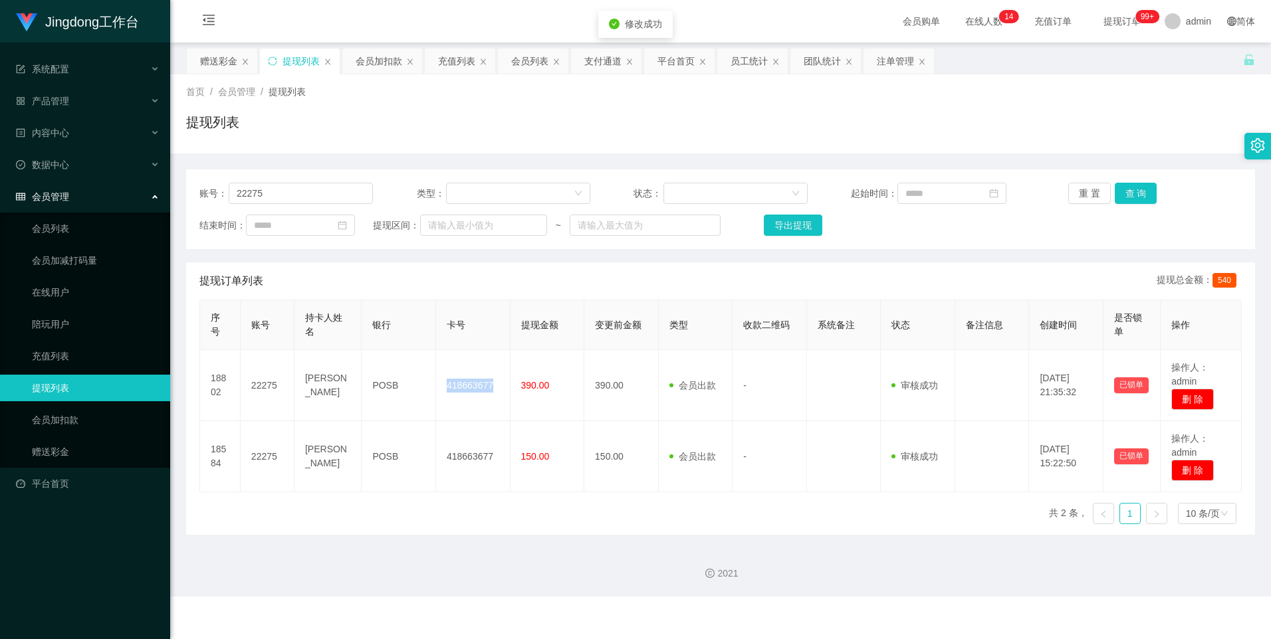
copy td "418663677"
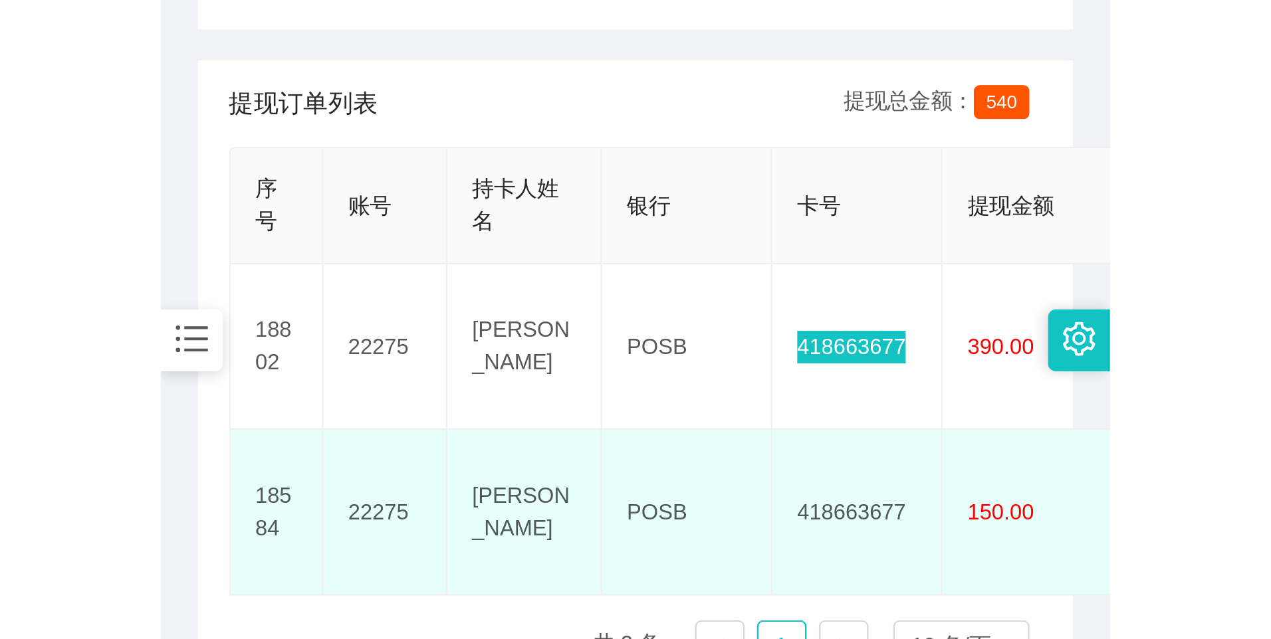
scroll to position [332, 0]
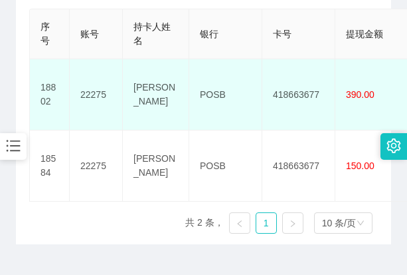
click at [163, 77] on td "[PERSON_NAME]" at bounding box center [156, 94] width 66 height 71
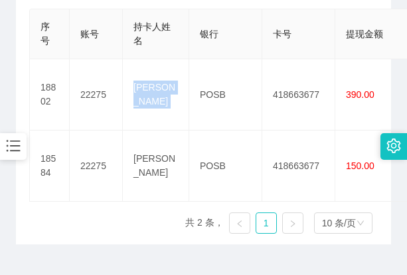
copy td "[PERSON_NAME]"
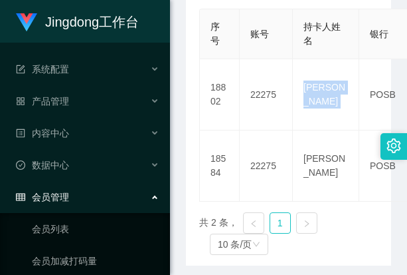
scroll to position [0, 0]
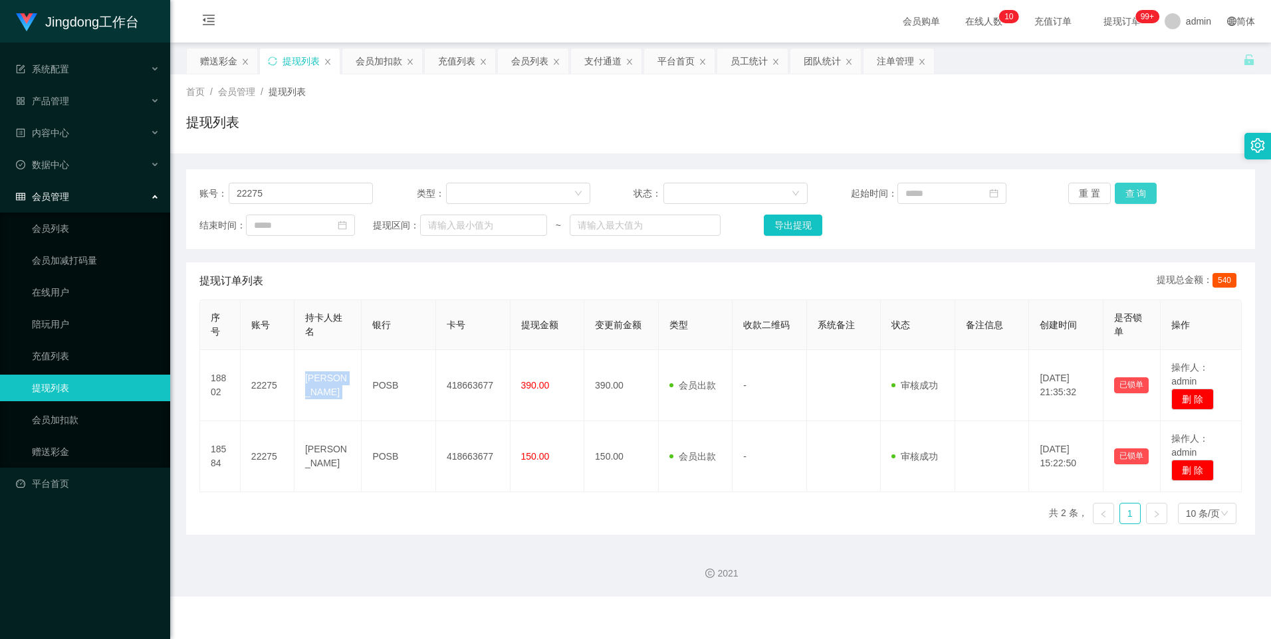
click at [407, 196] on button "查 询" at bounding box center [1136, 193] width 43 height 21
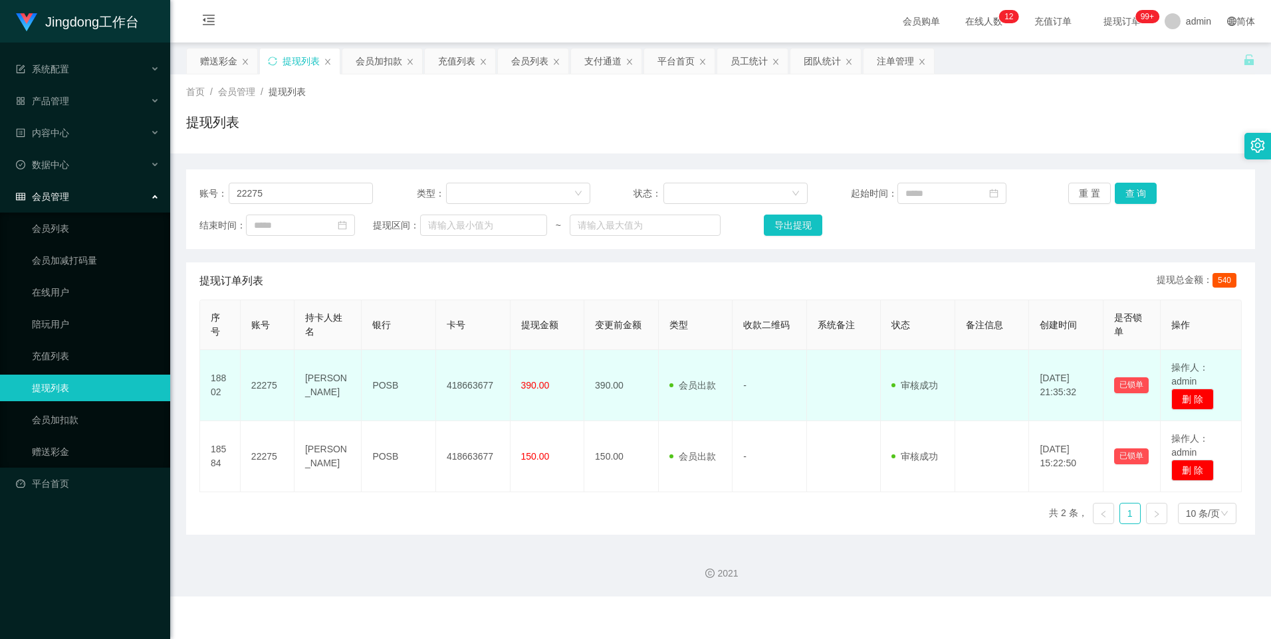
click at [388, 274] on td "POSB" at bounding box center [399, 385] width 74 height 71
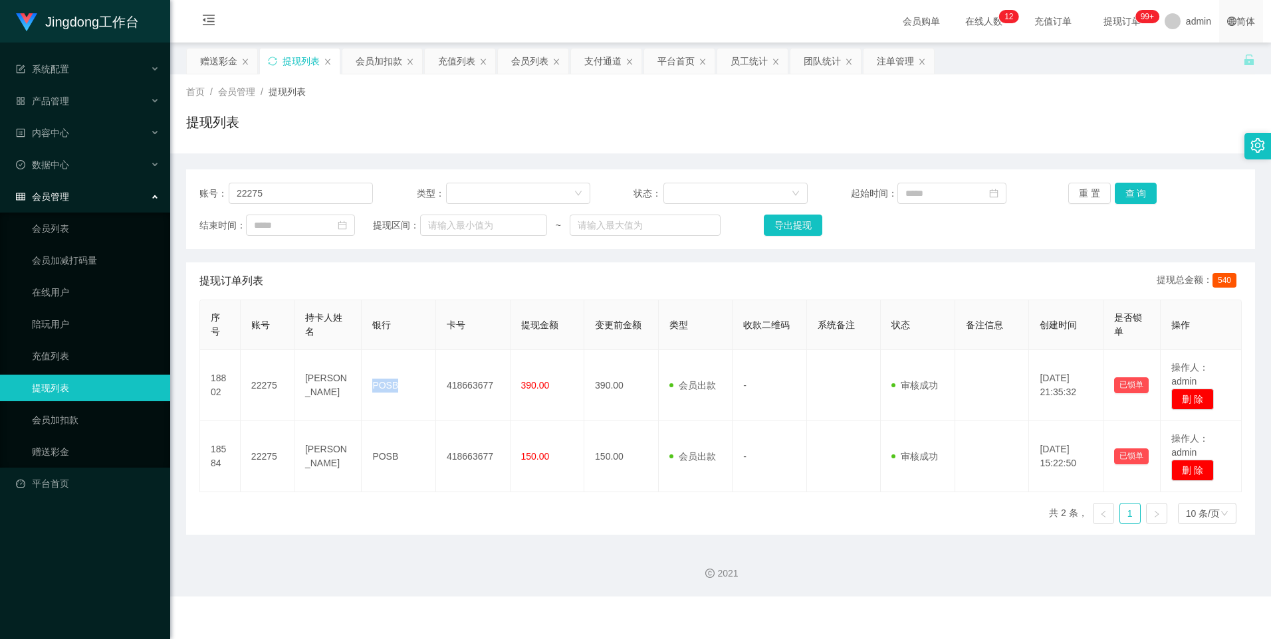
copy td "POSB"
